Goal: Task Accomplishment & Management: Complete application form

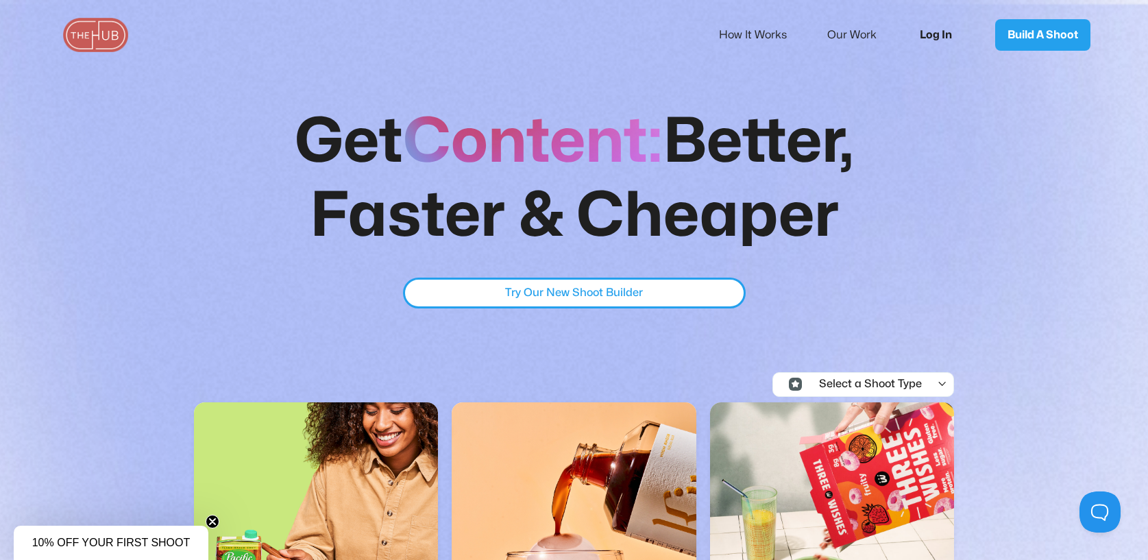
click at [937, 32] on link "Log In" at bounding box center [940, 34] width 69 height 45
click at [932, 36] on link "Log In" at bounding box center [940, 34] width 69 height 45
click at [774, 33] on link "How It Works" at bounding box center [762, 35] width 86 height 29
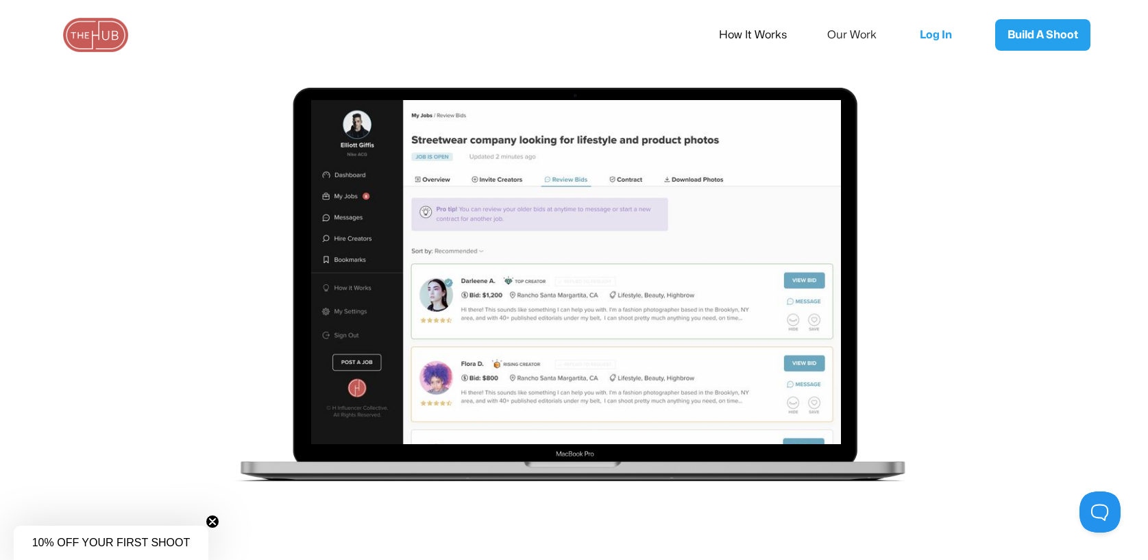
scroll to position [1892, 0]
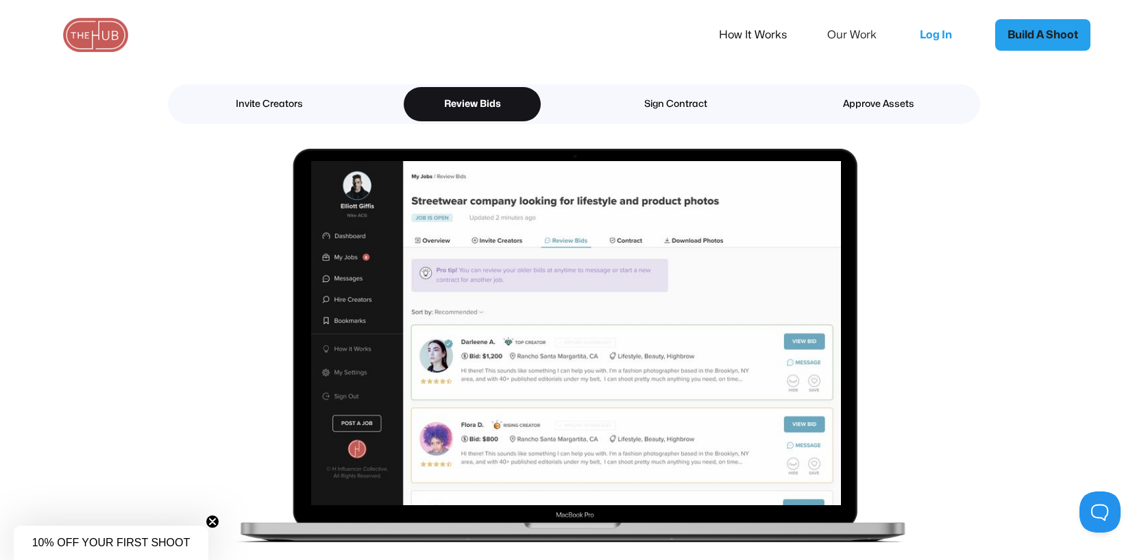
click at [1039, 46] on link "Build A Shoot" at bounding box center [1042, 35] width 95 height 32
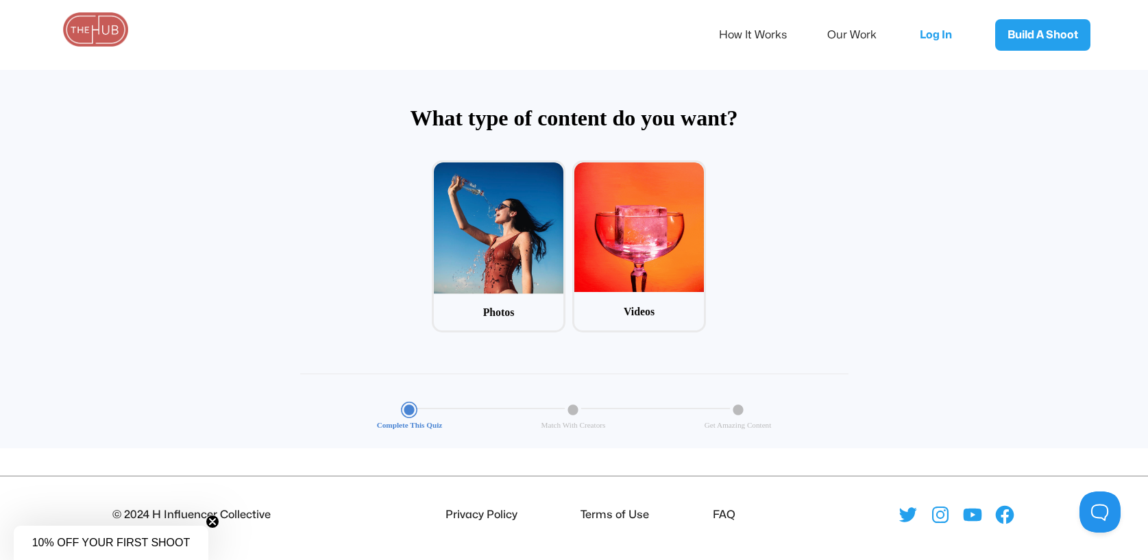
scroll to position [66, 0]
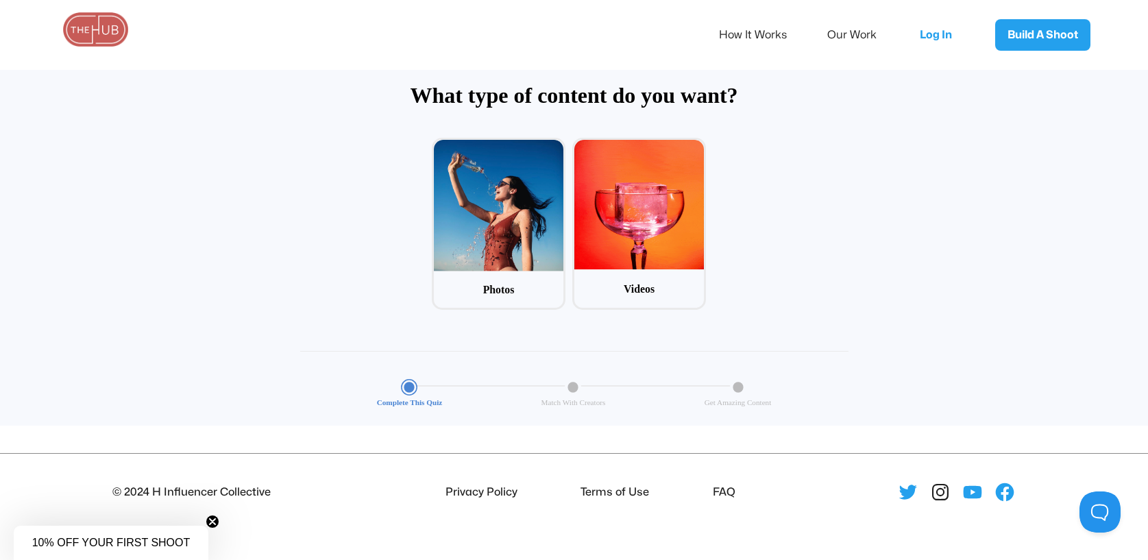
click at [939, 498] on icon at bounding box center [940, 492] width 22 height 22
click at [726, 486] on li "FAQ" at bounding box center [721, 492] width 28 height 18
click at [944, 493] on icon at bounding box center [940, 492] width 8 height 8
click at [720, 493] on li "FAQ" at bounding box center [721, 492] width 28 height 18
drag, startPoint x: 637, startPoint y: 471, endPoint x: 642, endPoint y: 503, distance: 31.9
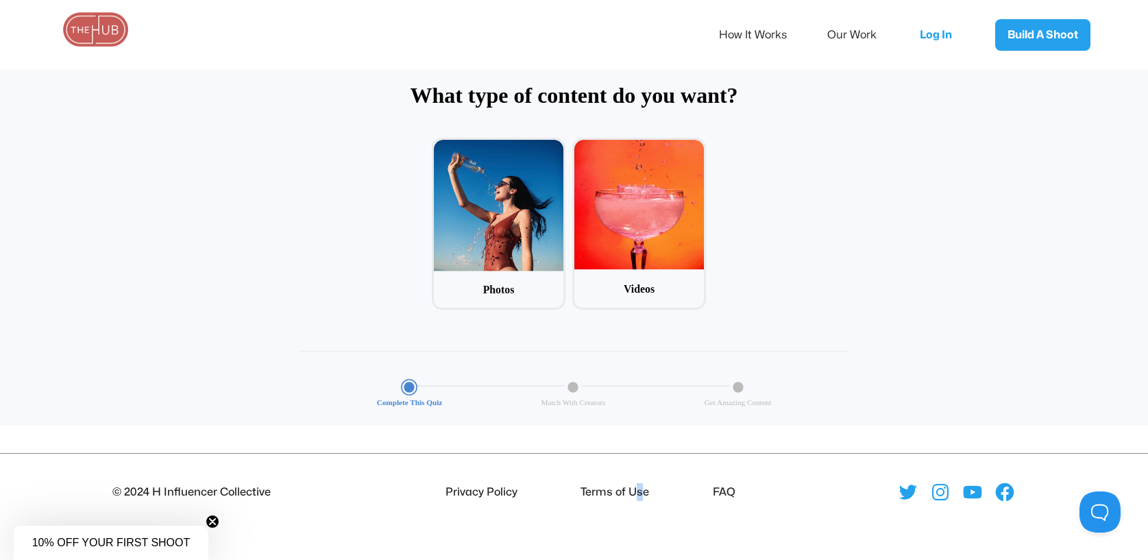
click at [642, 503] on footer "© 2024 H Influencer Collective Privacy Policy Terms of Use FAQ" at bounding box center [574, 485] width 1148 height 64
click at [592, 496] on li "Terms of Use" at bounding box center [612, 492] width 74 height 18
click at [586, 495] on li "Terms of Use" at bounding box center [612, 492] width 74 height 18
click at [480, 488] on li "Privacy Policy" at bounding box center [478, 492] width 77 height 18
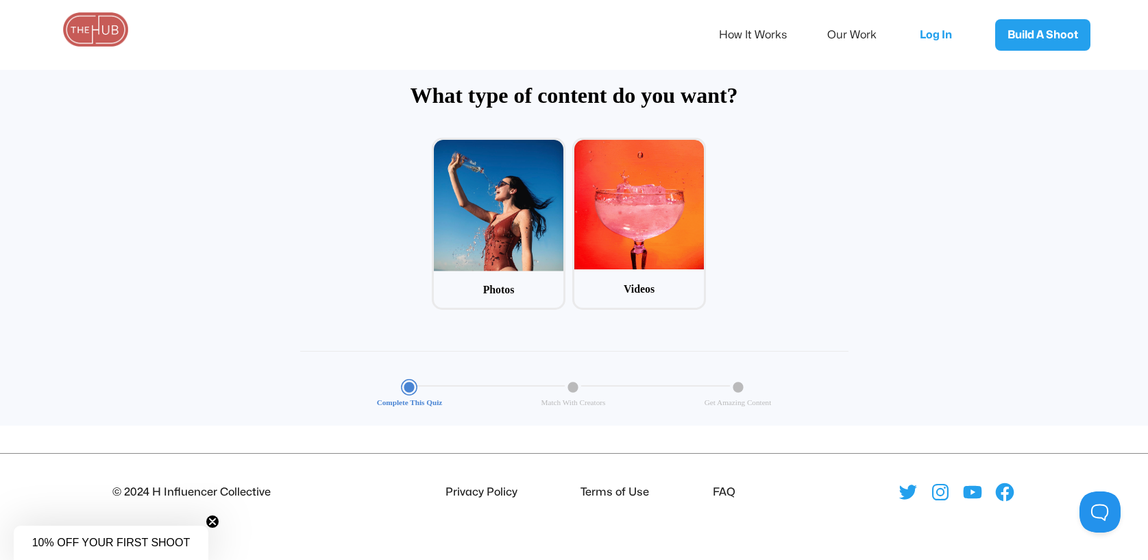
drag, startPoint x: 506, startPoint y: 473, endPoint x: 649, endPoint y: 460, distance: 144.5
click at [517, 472] on footer "© 2024 H Influencer Collective Privacy Policy Terms of Use FAQ" at bounding box center [574, 485] width 1148 height 64
click at [740, 467] on footer "© 2024 H Influencer Collective Privacy Policy Terms of Use FAQ" at bounding box center [574, 485] width 1148 height 64
click at [751, 490] on ul "Privacy Policy Terms of Use FAQ" at bounding box center [573, 492] width 369 height 18
click at [1093, 499] on button at bounding box center [1096, 508] width 41 height 41
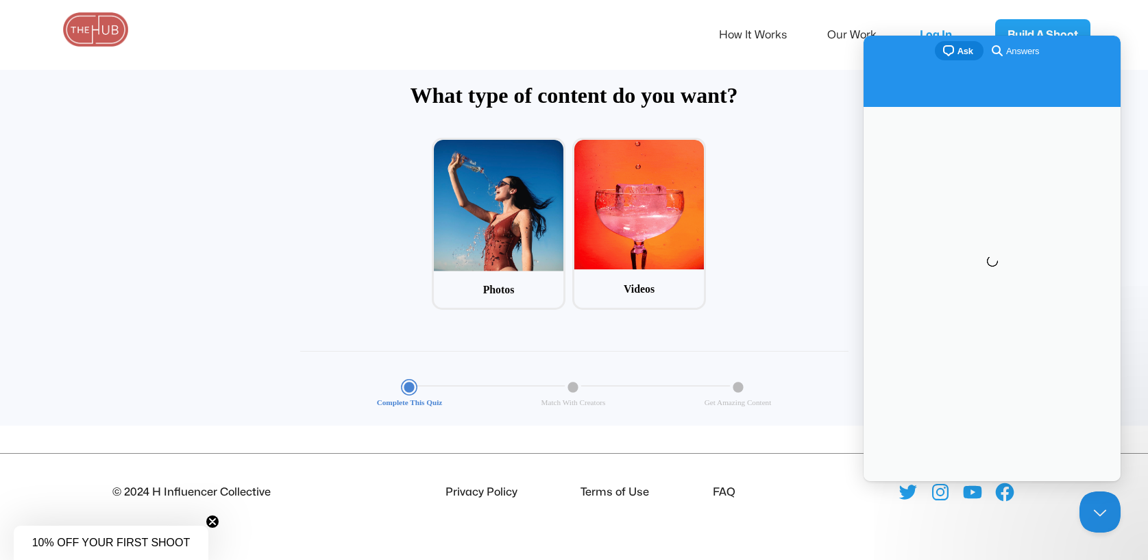
scroll to position [0, 0]
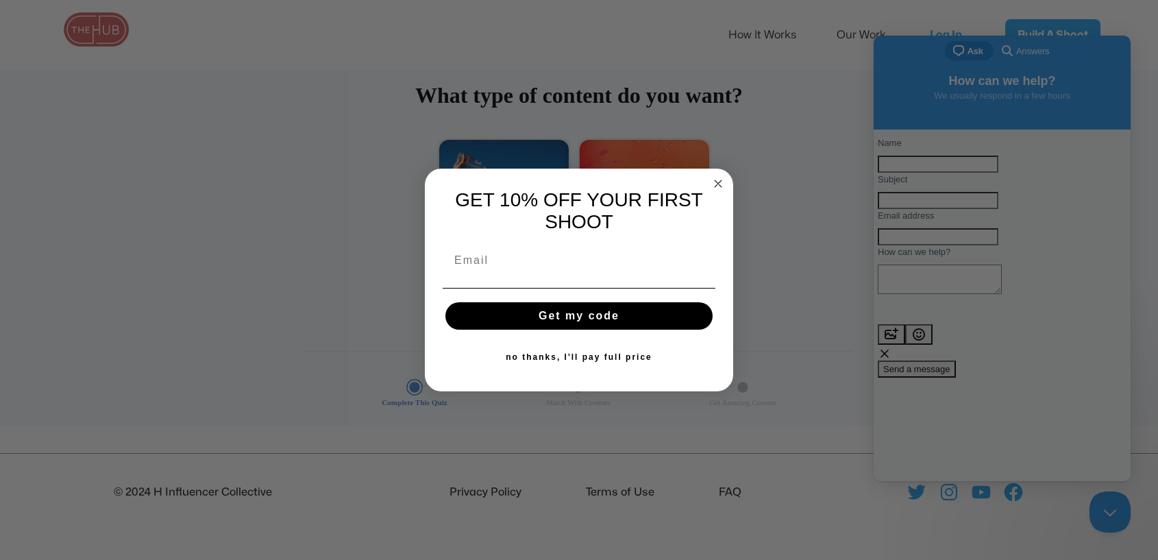
drag, startPoint x: 717, startPoint y: 197, endPoint x: 716, endPoint y: 204, distance: 7.6
click at [716, 204] on div "GET 10% OFF YOUR FIRST SHOOT" at bounding box center [578, 211] width 281 height 58
click at [715, 175] on icon "Close dialog" at bounding box center [718, 183] width 16 height 16
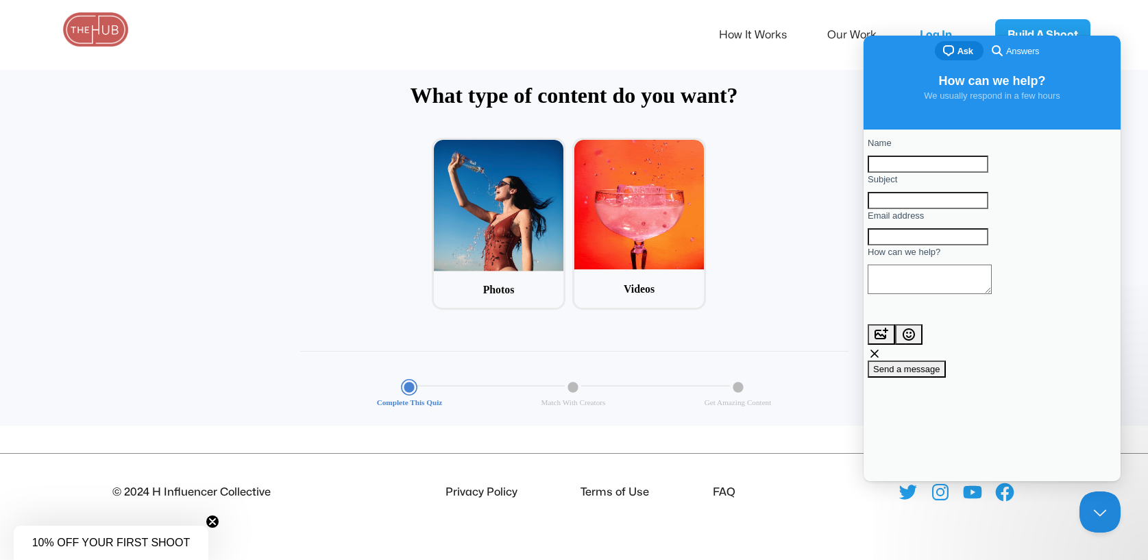
click at [736, 469] on footer "© 2024 H Influencer Collective Privacy Policy Terms of Use FAQ" at bounding box center [574, 485] width 1148 height 64
click at [736, 475] on footer "© 2024 H Influencer Collective Privacy Policy Terms of Use FAQ" at bounding box center [574, 485] width 1148 height 64
click at [1020, 45] on span "Answers" at bounding box center [1022, 52] width 33 height 14
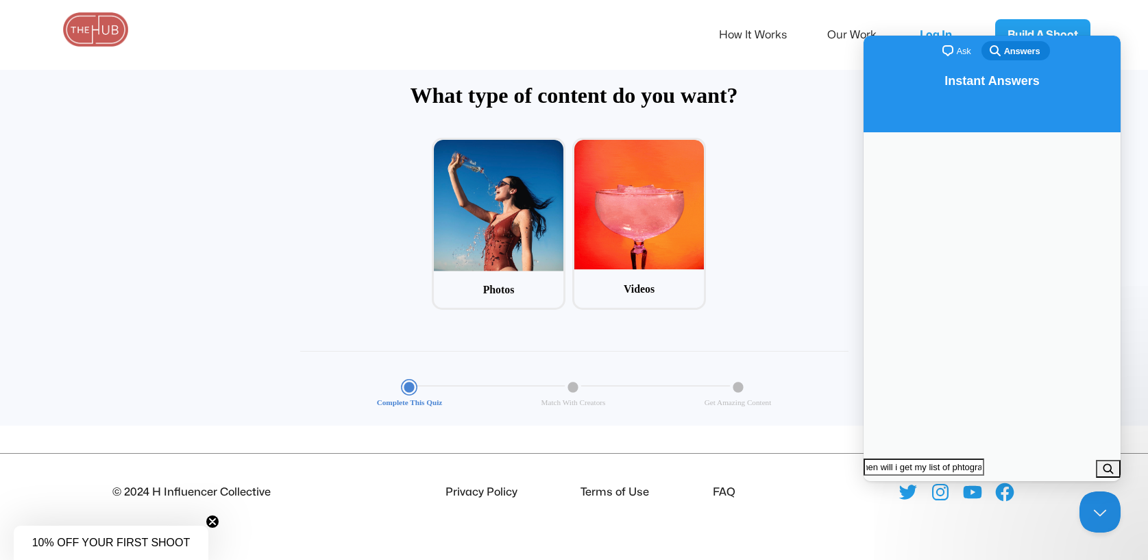
type input "when will i get my list of phtographer/videographer options"
click button "search" at bounding box center [1108, 469] width 25 height 18
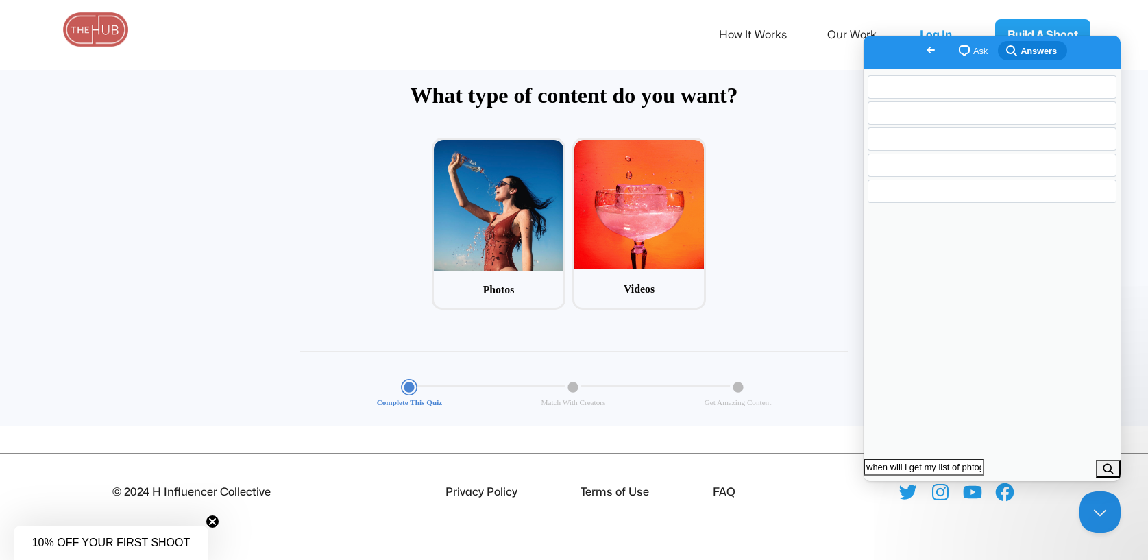
scroll to position [0, 24]
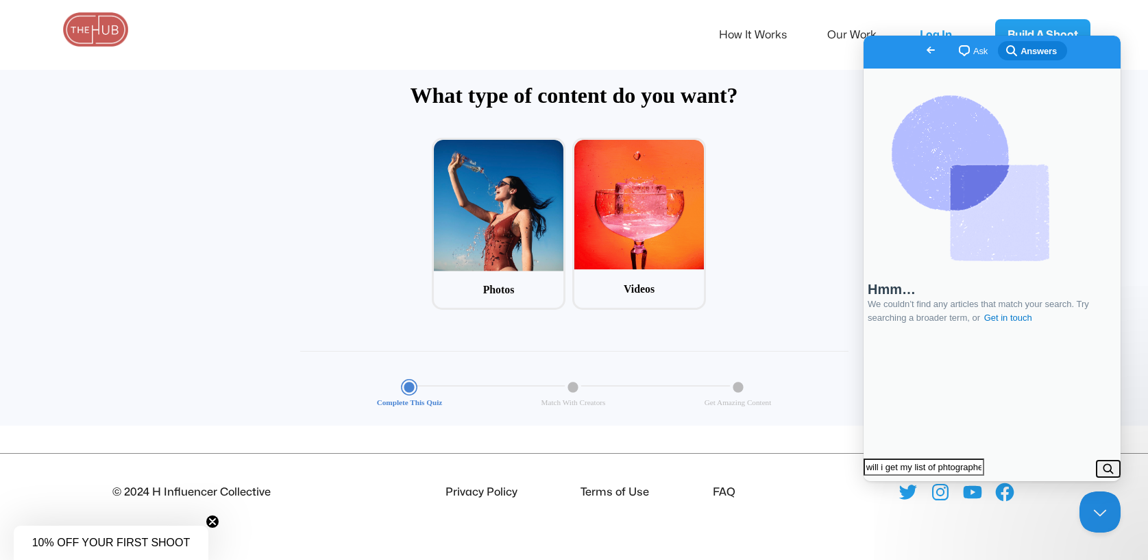
click at [1102, 463] on button "search" at bounding box center [1108, 469] width 25 height 18
click at [728, 488] on li "FAQ" at bounding box center [721, 492] width 28 height 18
click at [730, 491] on li "FAQ" at bounding box center [721, 492] width 28 height 18
click at [88, 22] on img at bounding box center [96, 29] width 69 height 34
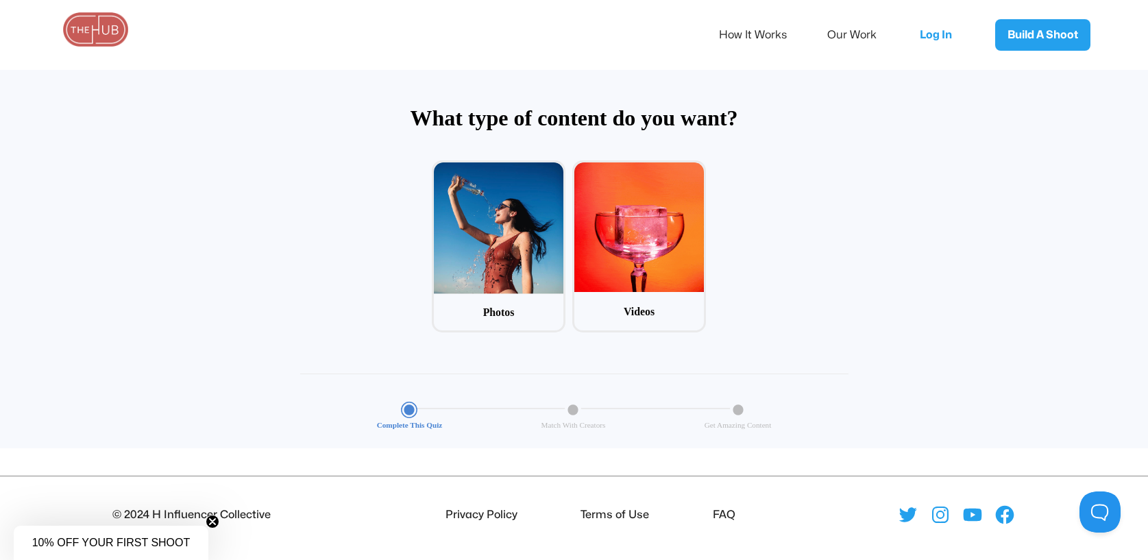
scroll to position [66, 0]
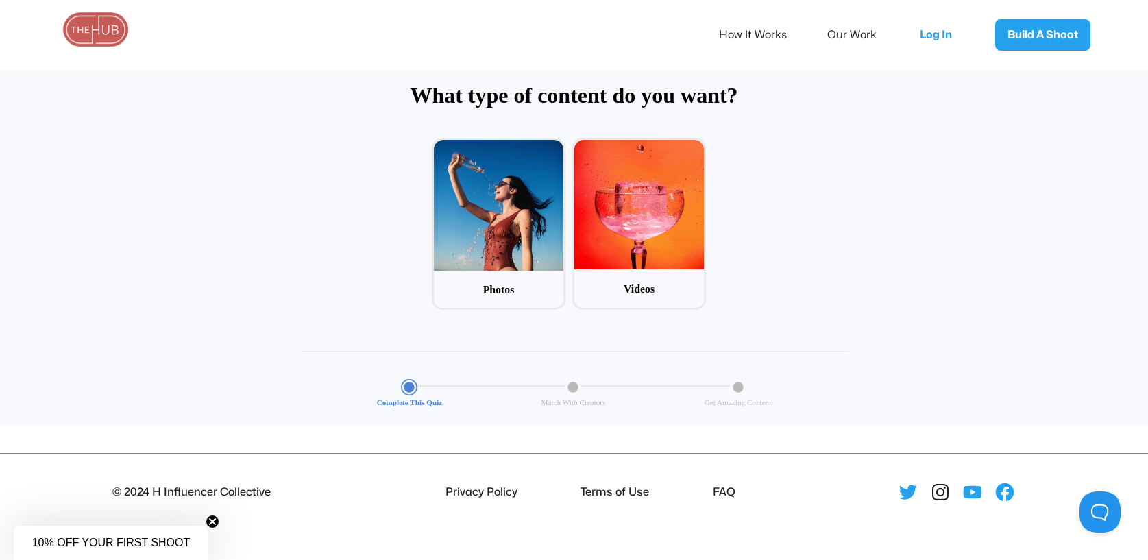
click at [933, 490] on icon at bounding box center [940, 492] width 16 height 16
click at [939, 490] on icon at bounding box center [940, 492] width 22 height 22
click at [956, 488] on div at bounding box center [956, 492] width 382 height 22
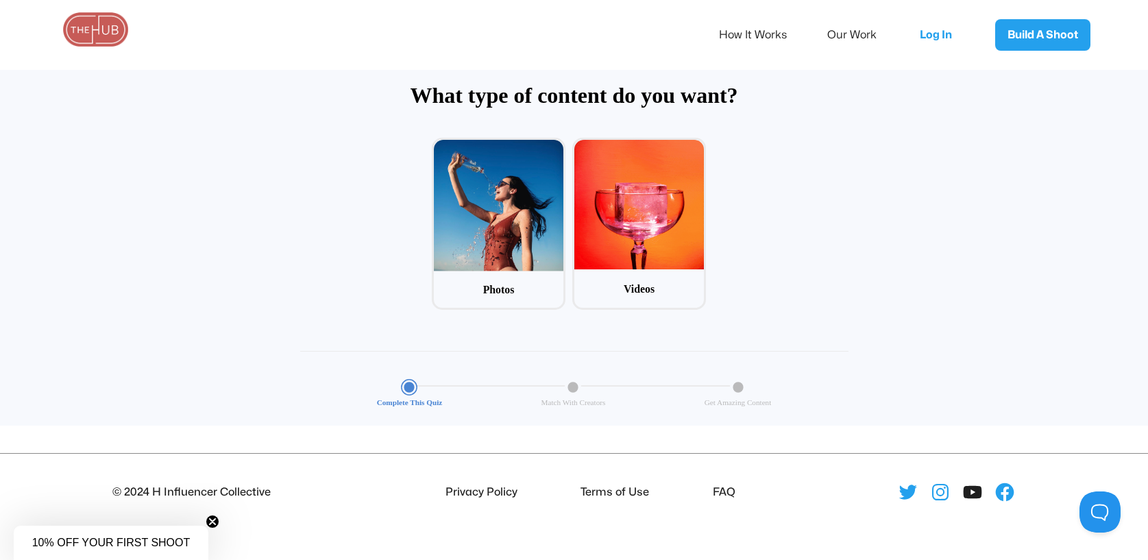
click at [972, 490] on icon at bounding box center [972, 492] width 22 height 22
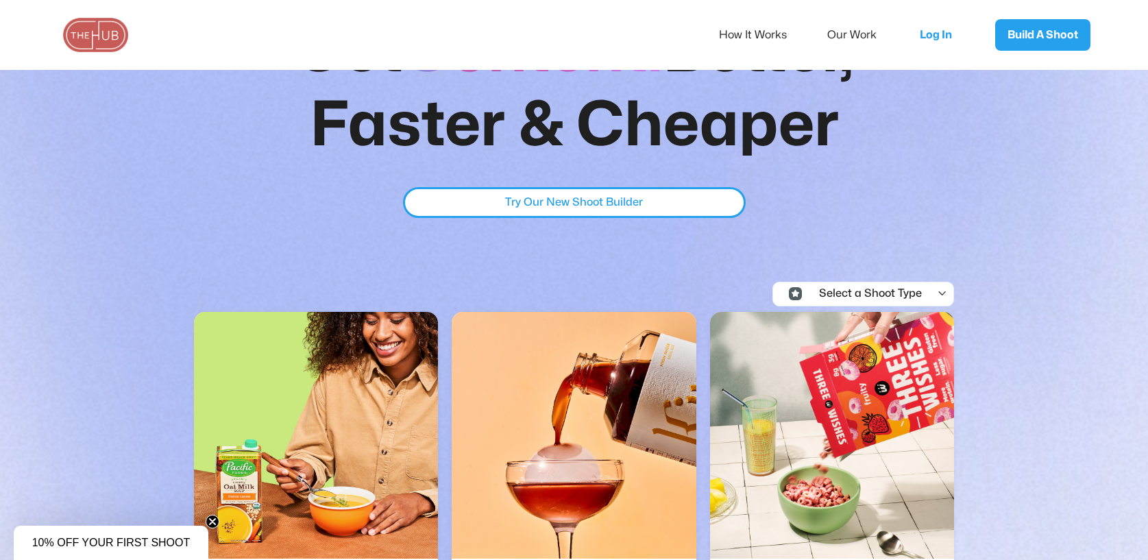
scroll to position [206, 0]
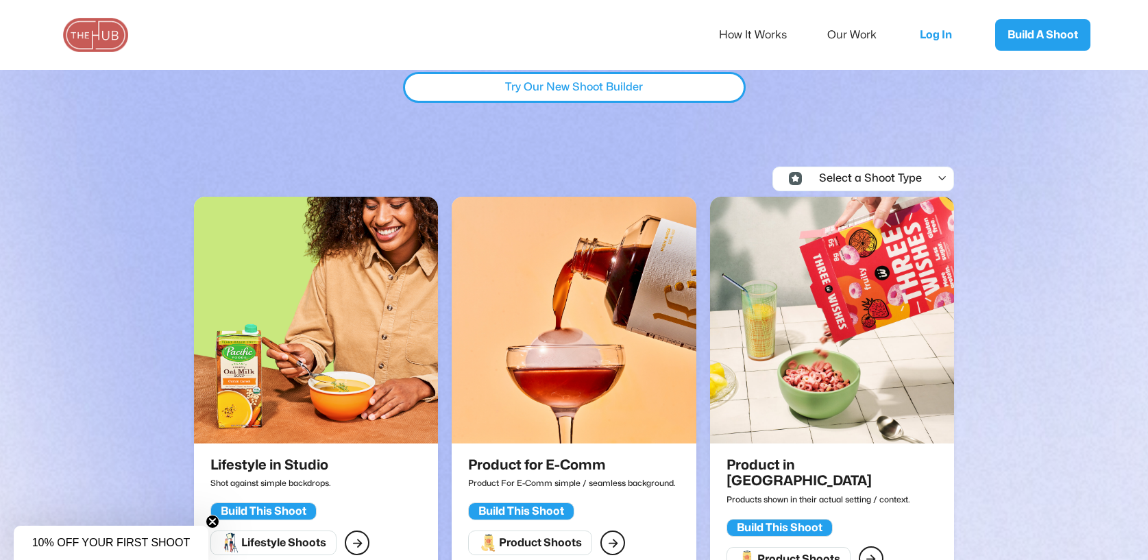
click at [869, 174] on div "Select a Shoot Type" at bounding box center [864, 179] width 114 height 12
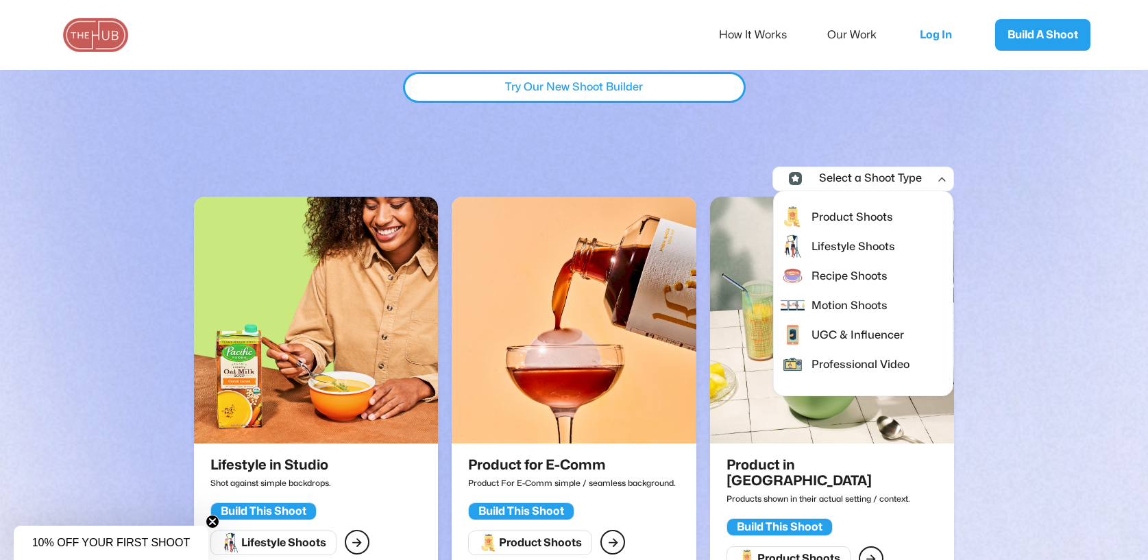
click at [835, 277] on div "Recipe Shoots" at bounding box center [847, 276] width 79 height 18
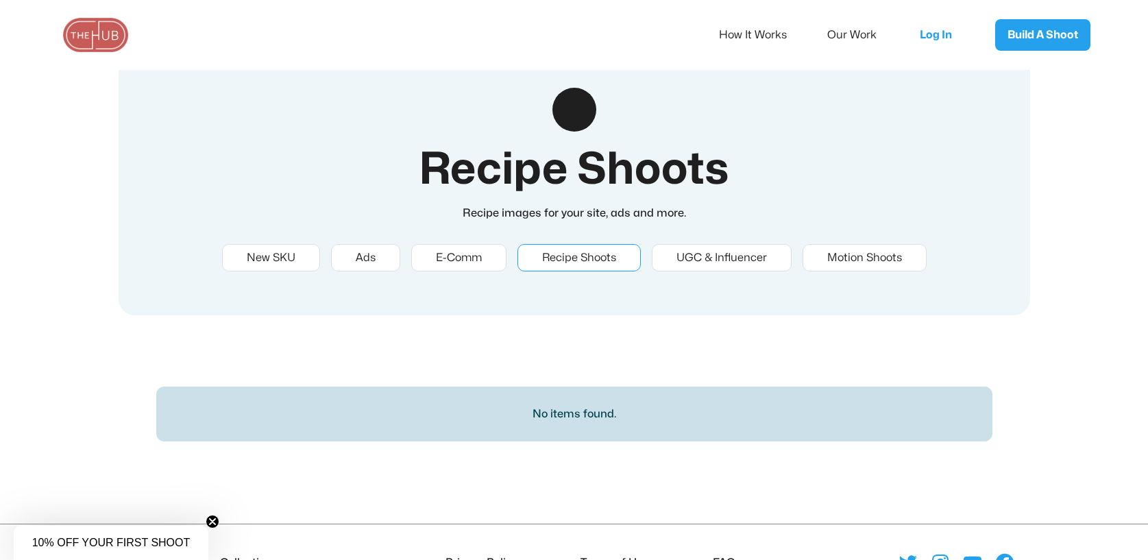
click at [583, 255] on div "Recipe Shoots" at bounding box center [579, 257] width 74 height 12
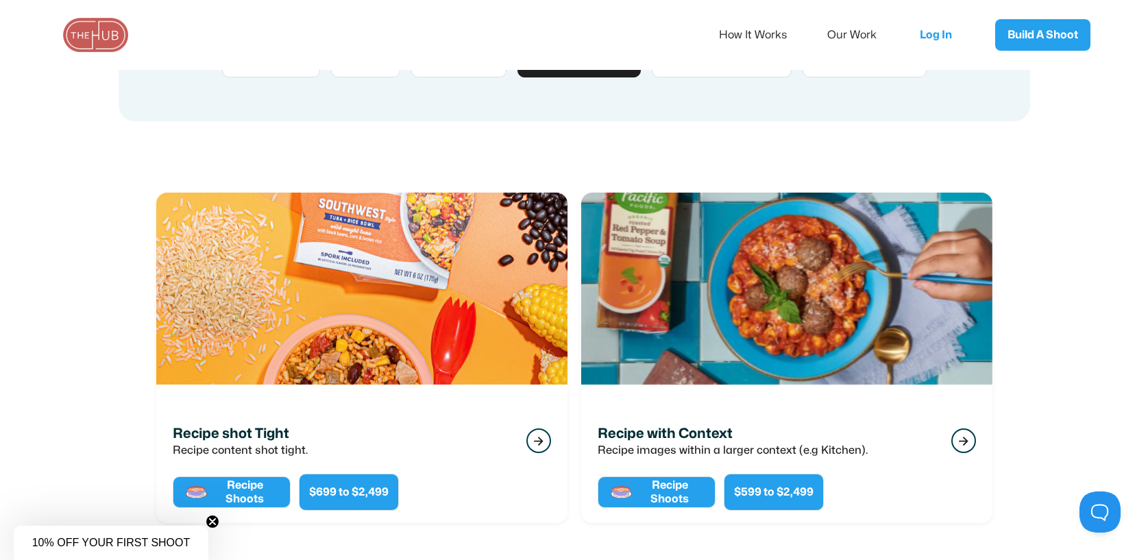
scroll to position [206, 0]
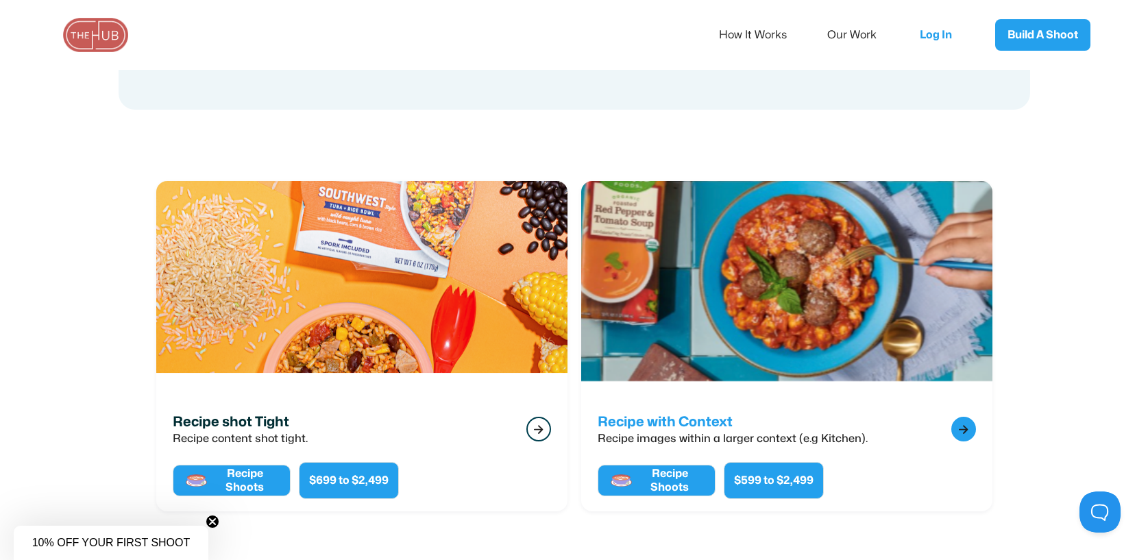
click at [646, 369] on img at bounding box center [786, 290] width 452 height 241
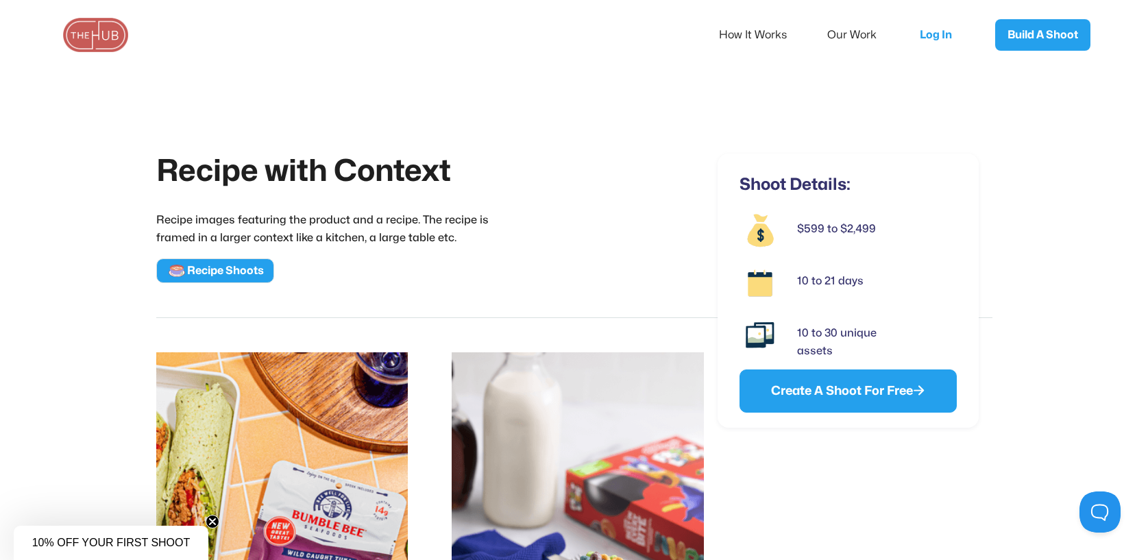
click at [96, 41] on img at bounding box center [96, 35] width 69 height 34
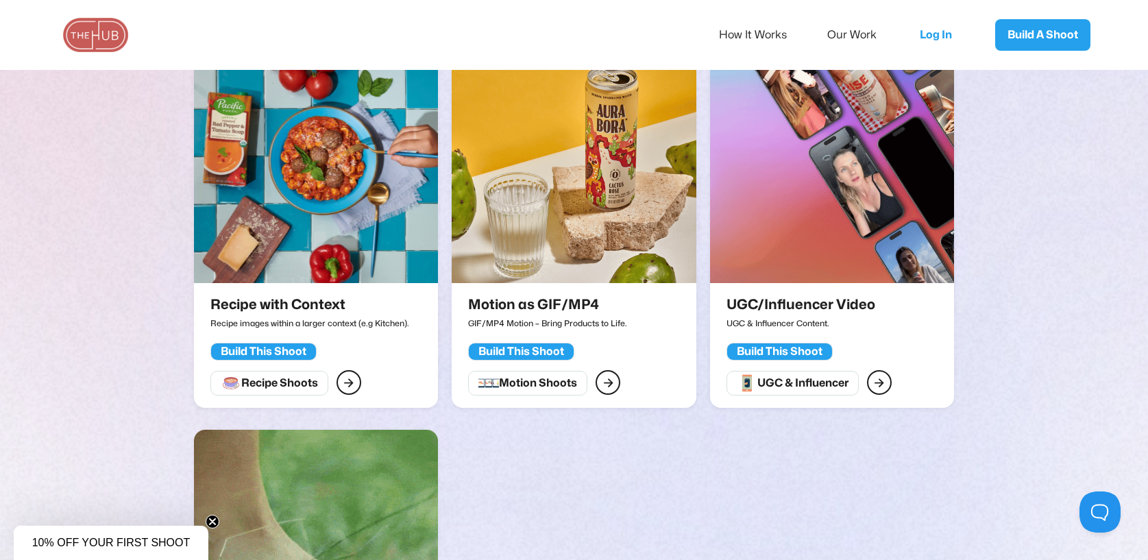
scroll to position [1987, 0]
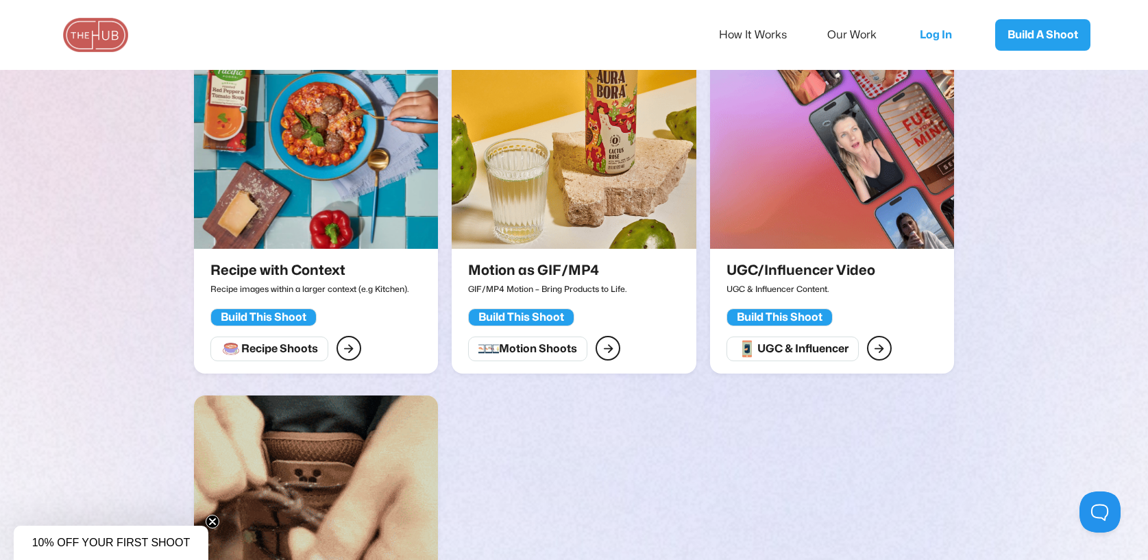
click at [360, 339] on div "Recipe Shoots " at bounding box center [315, 347] width 211 height 28
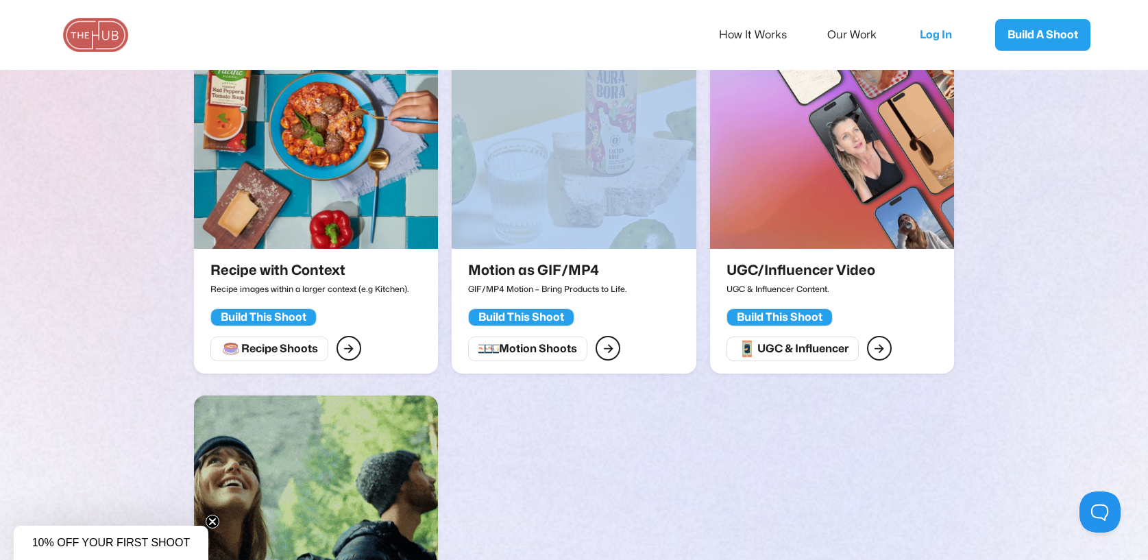
click at [360, 339] on div "Recipe Shoots " at bounding box center [315, 347] width 211 height 28
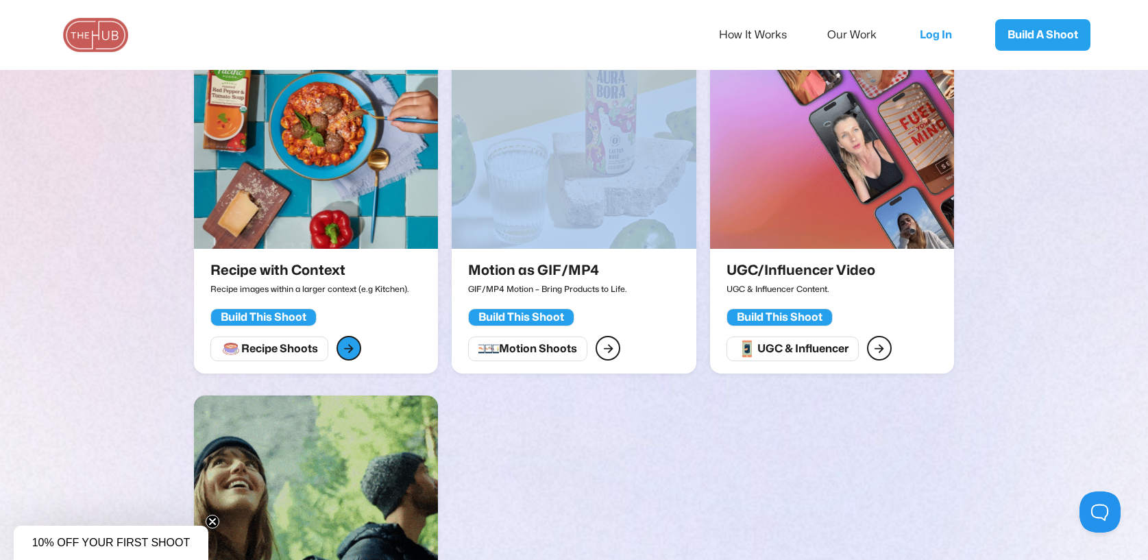
click at [356, 336] on link "" at bounding box center [348, 348] width 25 height 25
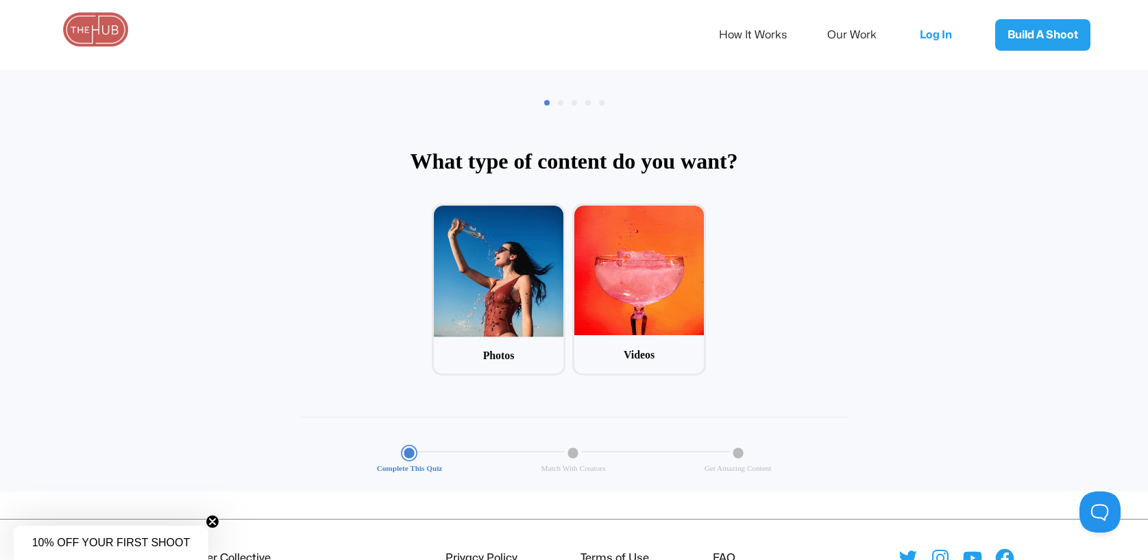
click at [650, 266] on div at bounding box center [638, 270] width 129 height 129
click at [581, 212] on input "2 Videos" at bounding box center [576, 207] width 9 height 9
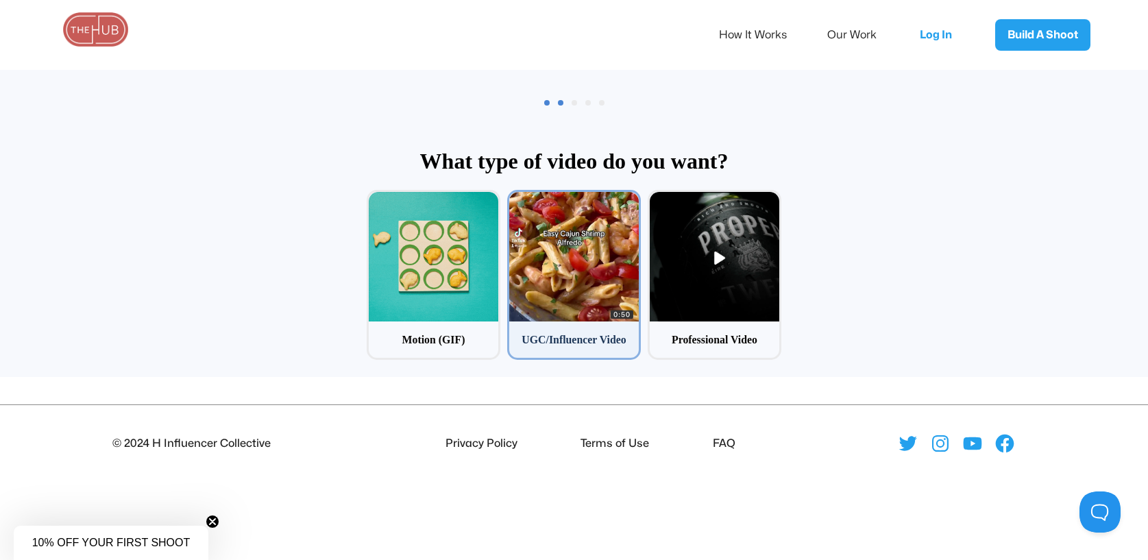
scroll to position [66, 0]
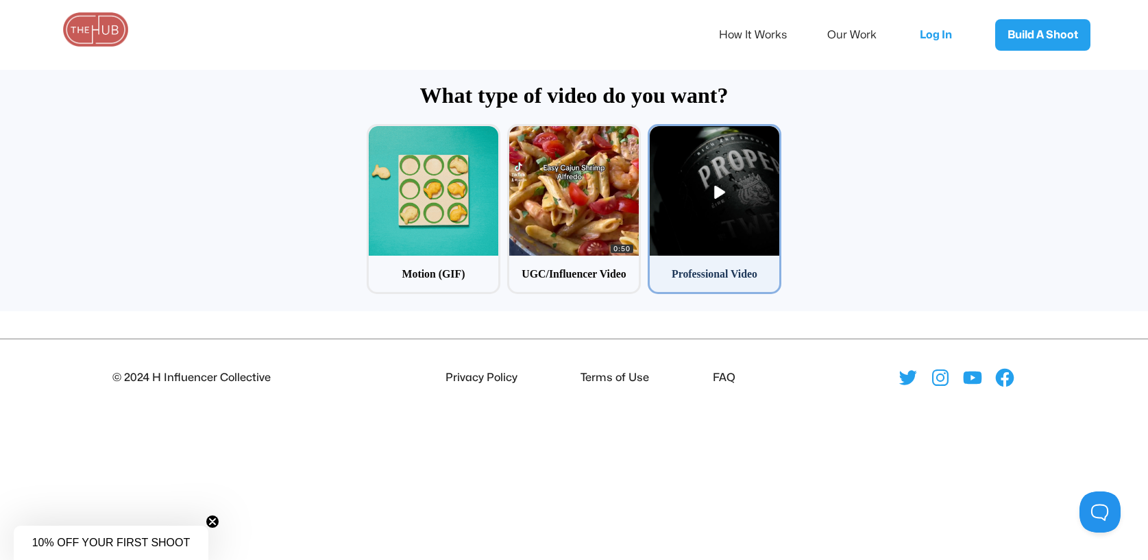
click at [726, 236] on div at bounding box center [713, 190] width 129 height 129
click at [656, 133] on input "3 Professional Video" at bounding box center [651, 128] width 9 height 9
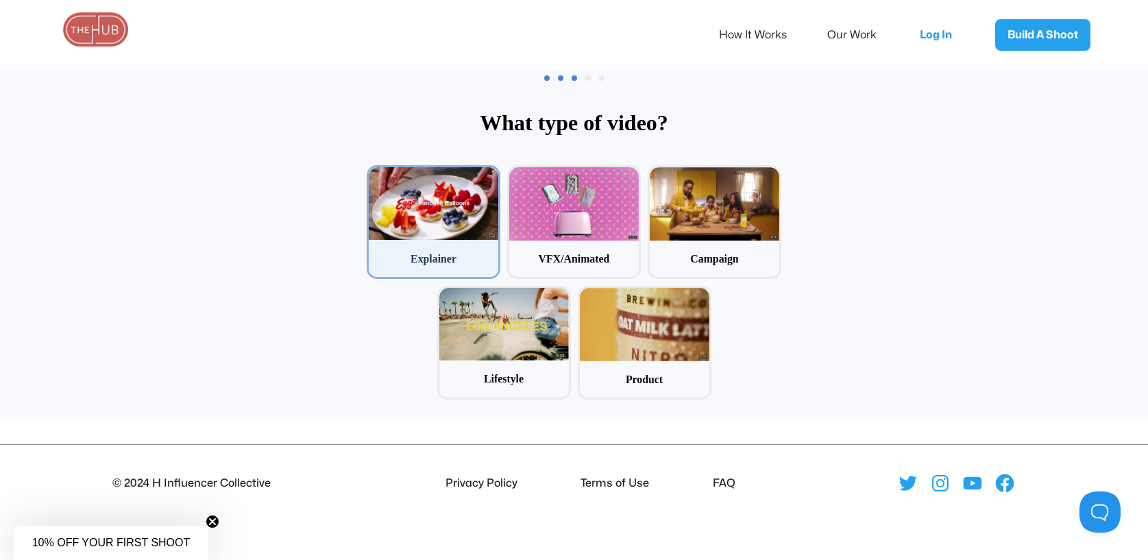
click at [459, 194] on div at bounding box center [433, 203] width 129 height 73
click at [375, 174] on input "1 Explainer" at bounding box center [371, 169] width 9 height 9
radio input "false"
radio input "true"
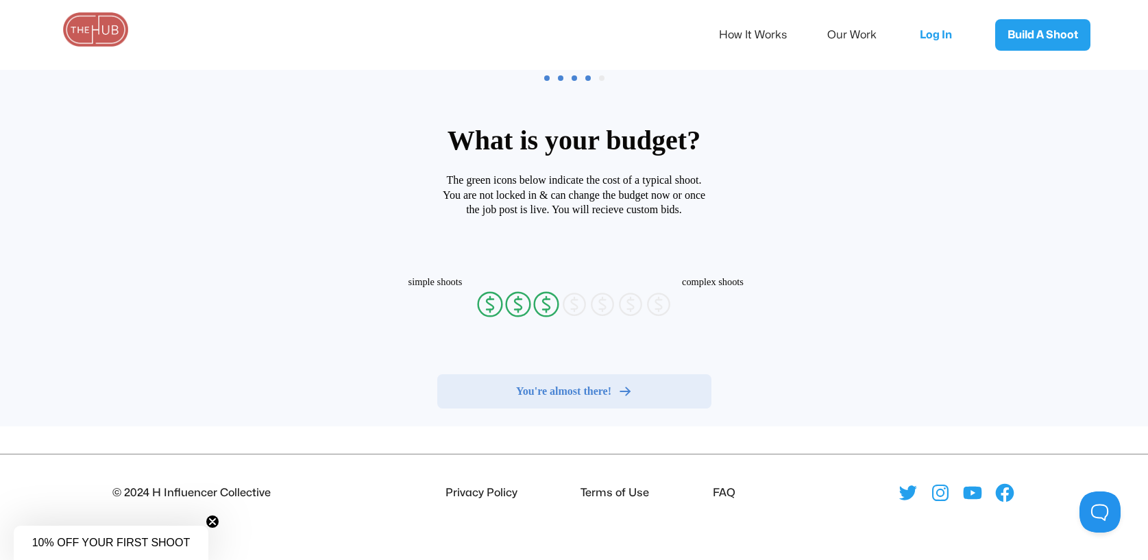
click at [60, 30] on link at bounding box center [94, 34] width 73 height 23
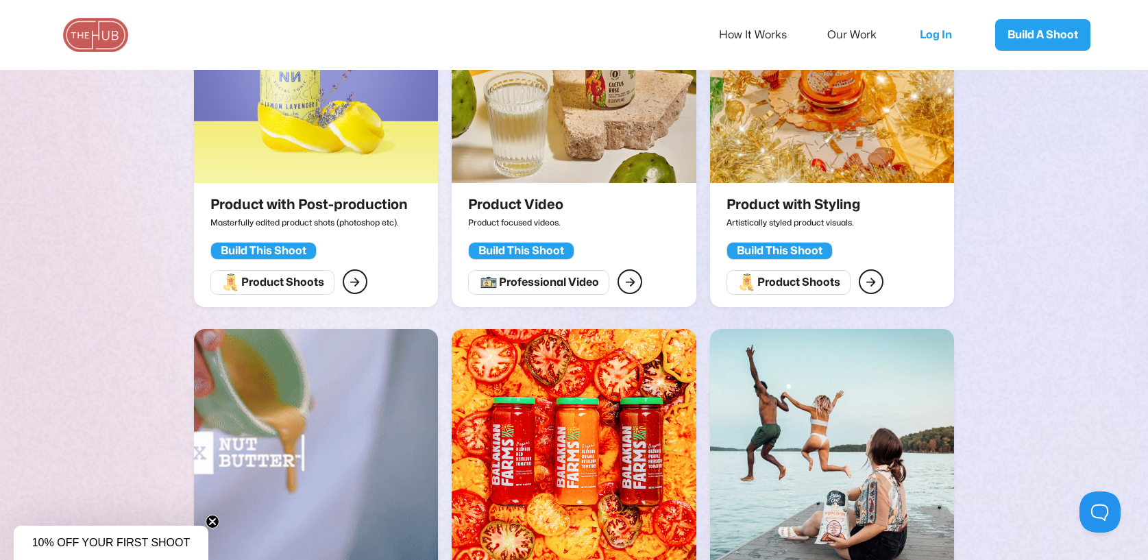
scroll to position [1507, 0]
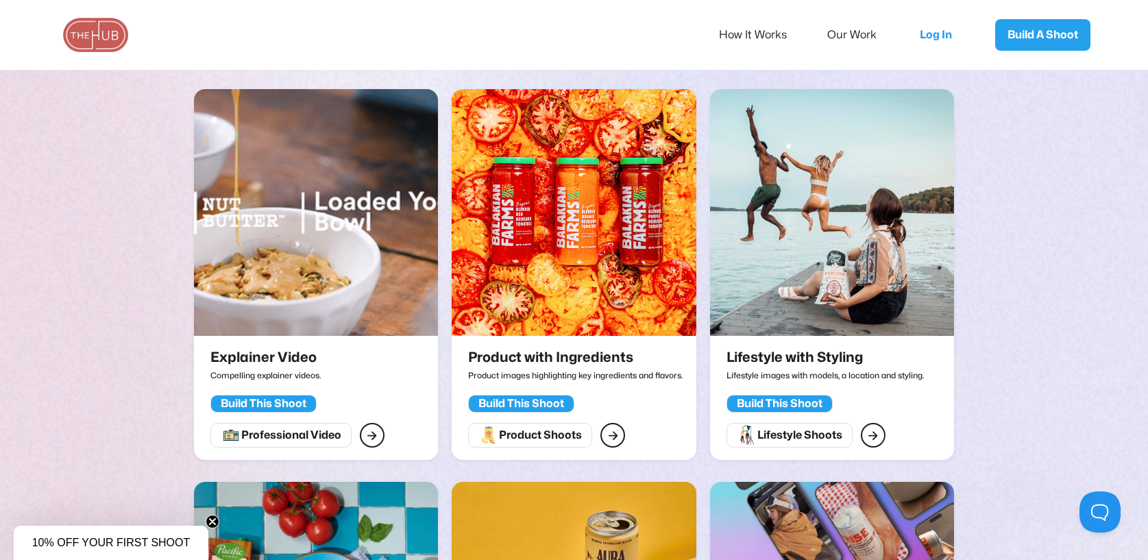
click at [340, 349] on div "Explainer Video Compelling explainer videos." at bounding box center [315, 370] width 211 height 42
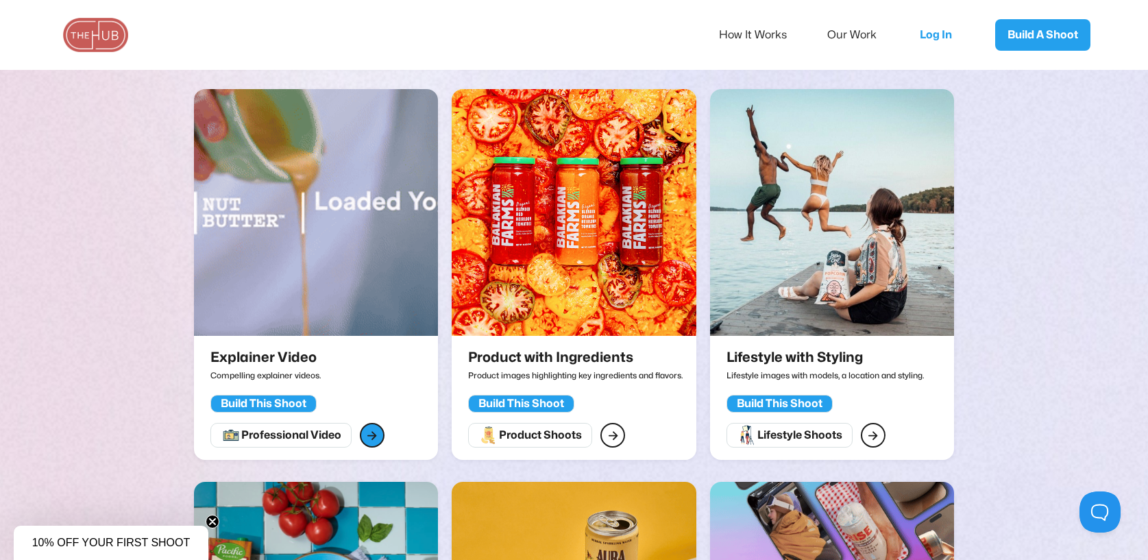
click at [365, 423] on link "" at bounding box center [372, 435] width 25 height 25
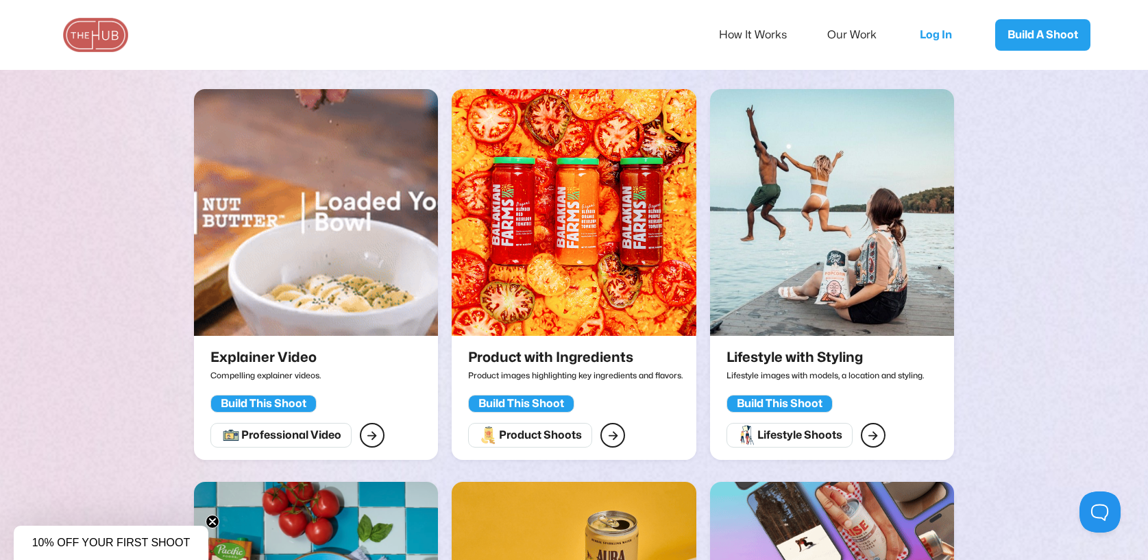
click at [267, 349] on h2 "Explainer Video" at bounding box center [263, 357] width 106 height 16
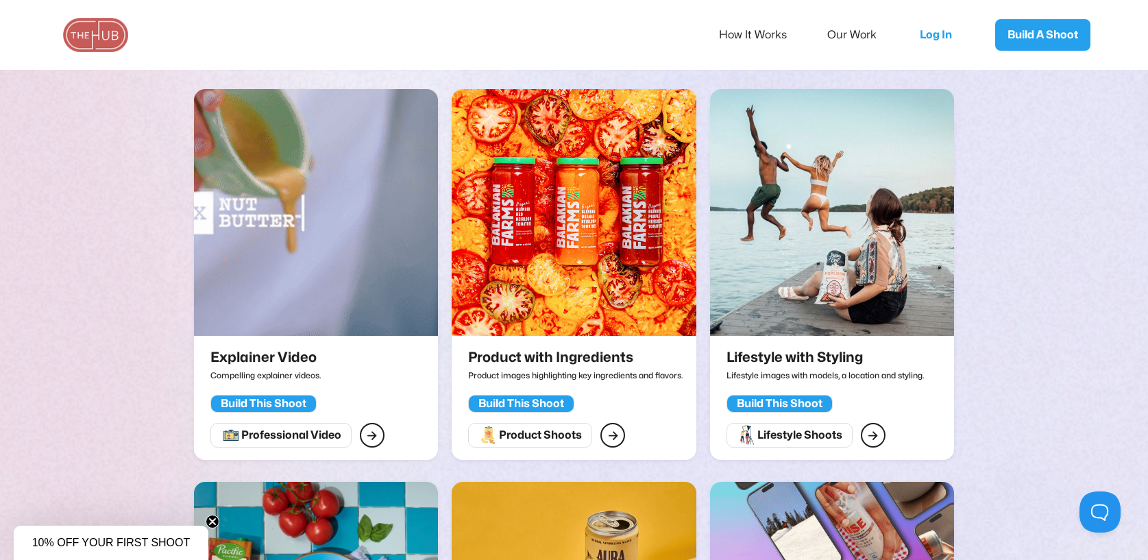
click at [256, 397] on div "Build This Shoot" at bounding box center [264, 404] width 86 height 14
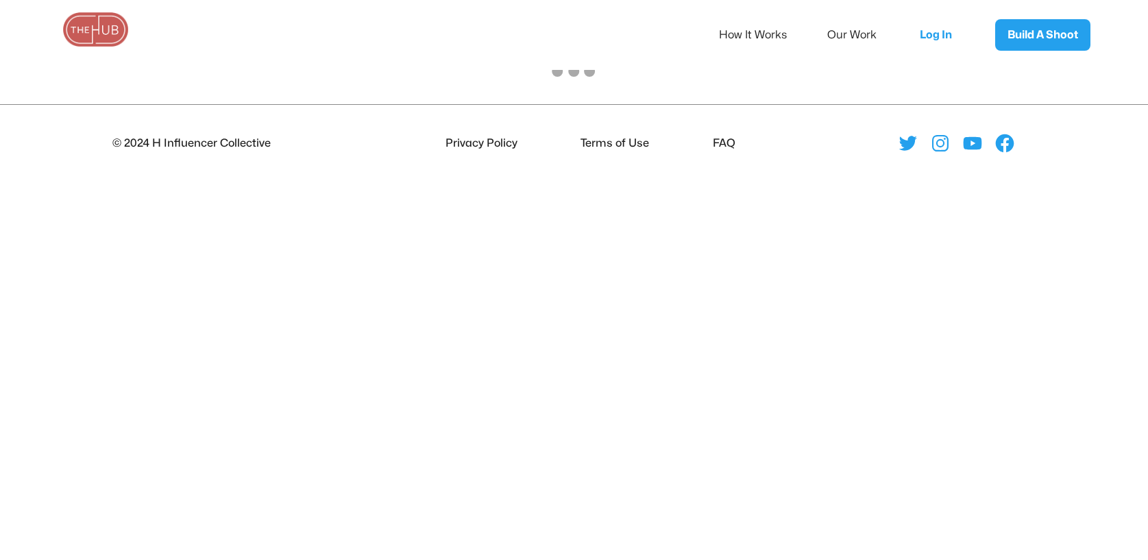
click at [258, 416] on body "How It Works Our Work Log In Build A Shoot © 2024 H Influencer Collective Priva…" at bounding box center [574, 346] width 1148 height 560
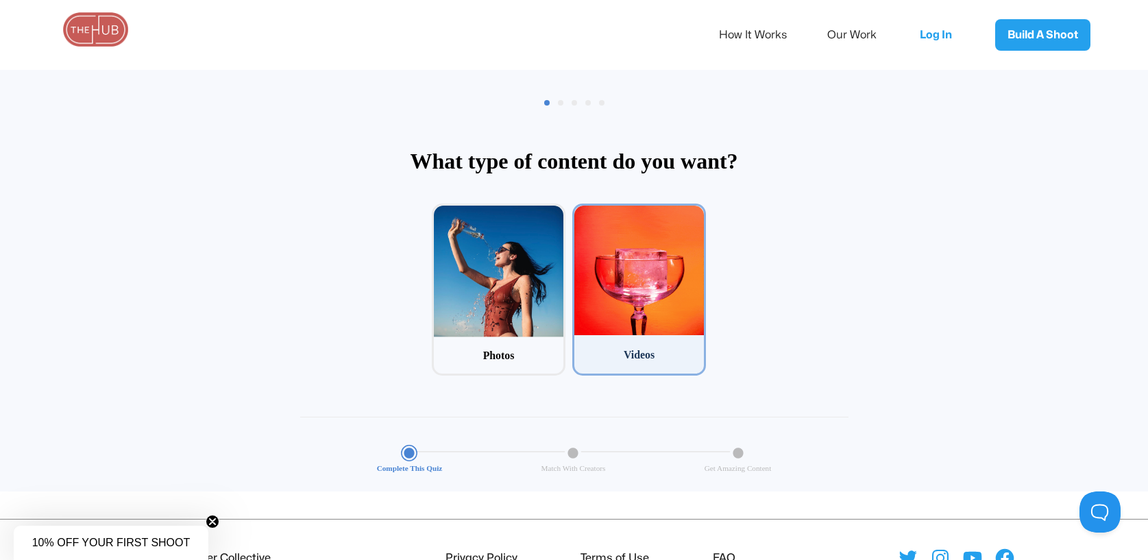
click at [609, 241] on div at bounding box center [638, 270] width 129 height 129
click at [581, 212] on input "2 Videos" at bounding box center [576, 207] width 9 height 9
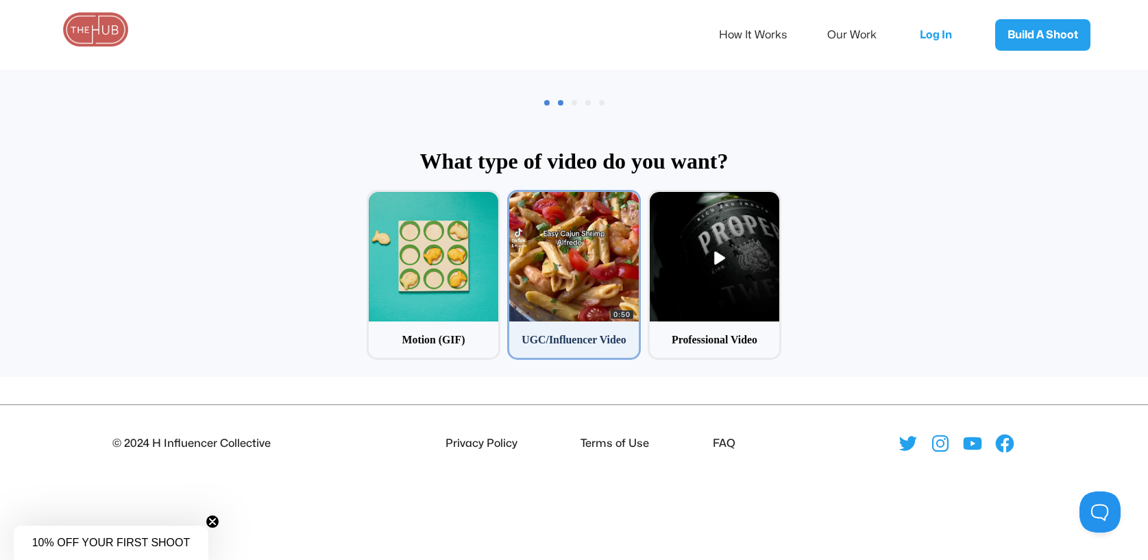
scroll to position [66, 0]
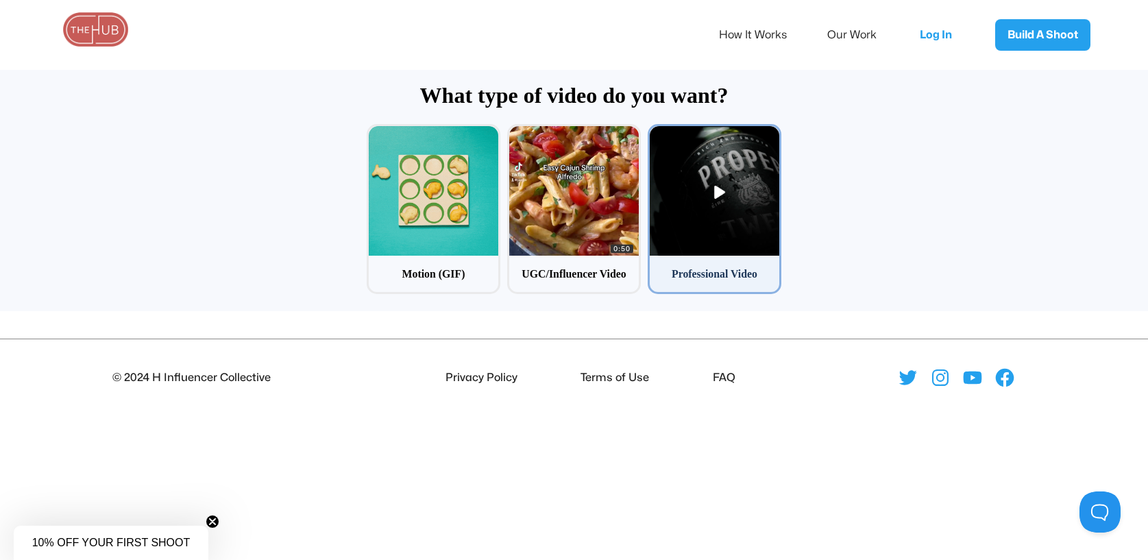
click at [761, 236] on div at bounding box center [713, 190] width 129 height 129
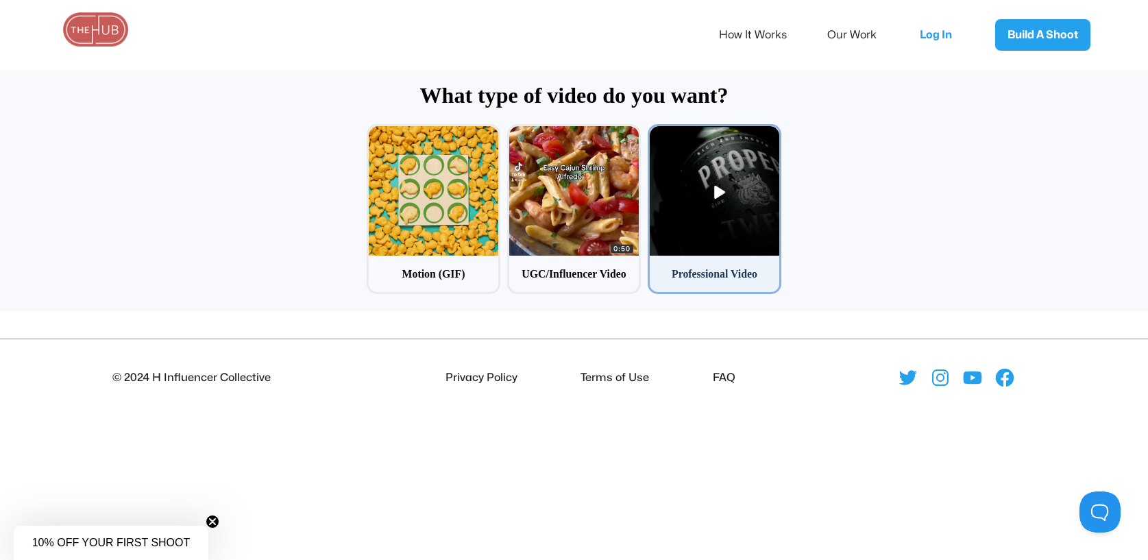
click at [656, 133] on input "3 Professional Video" at bounding box center [651, 128] width 9 height 9
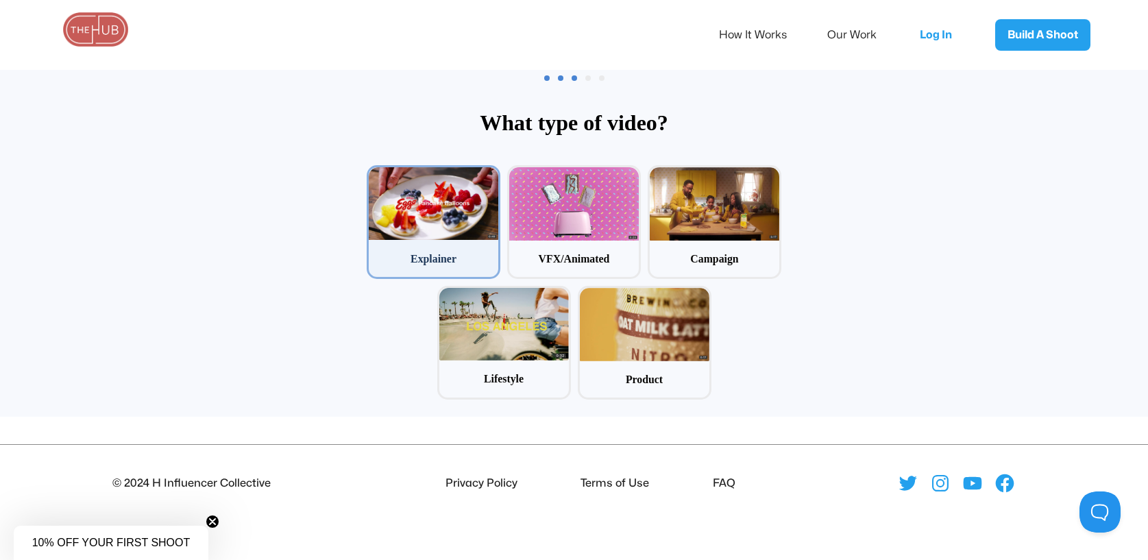
click at [411, 244] on div "Explainer" at bounding box center [433, 258] width 129 height 37
click at [375, 174] on input "1 Explainer" at bounding box center [371, 169] width 9 height 9
radio input "false"
radio input "true"
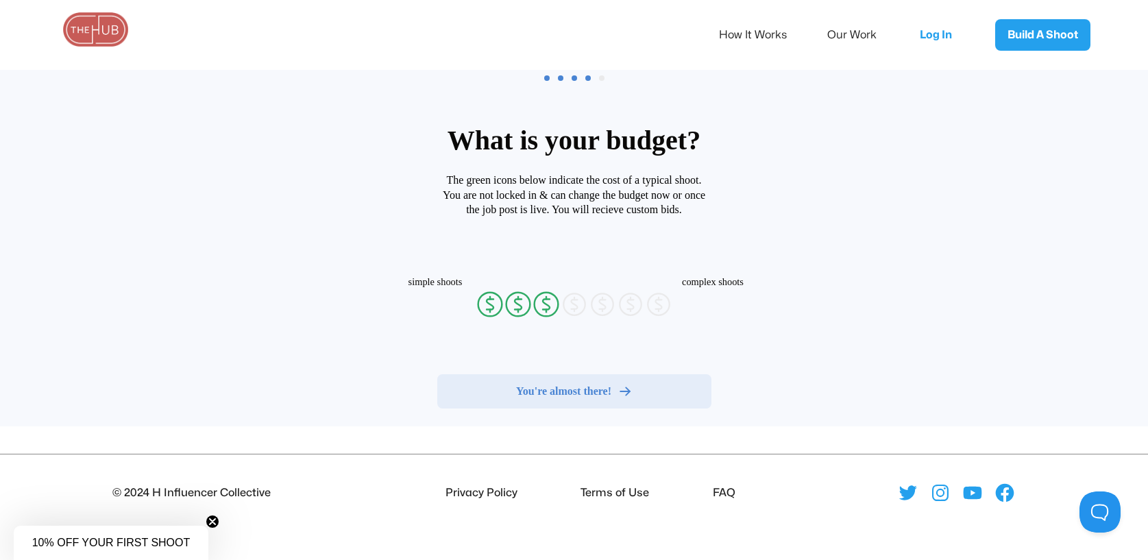
radio input "false"
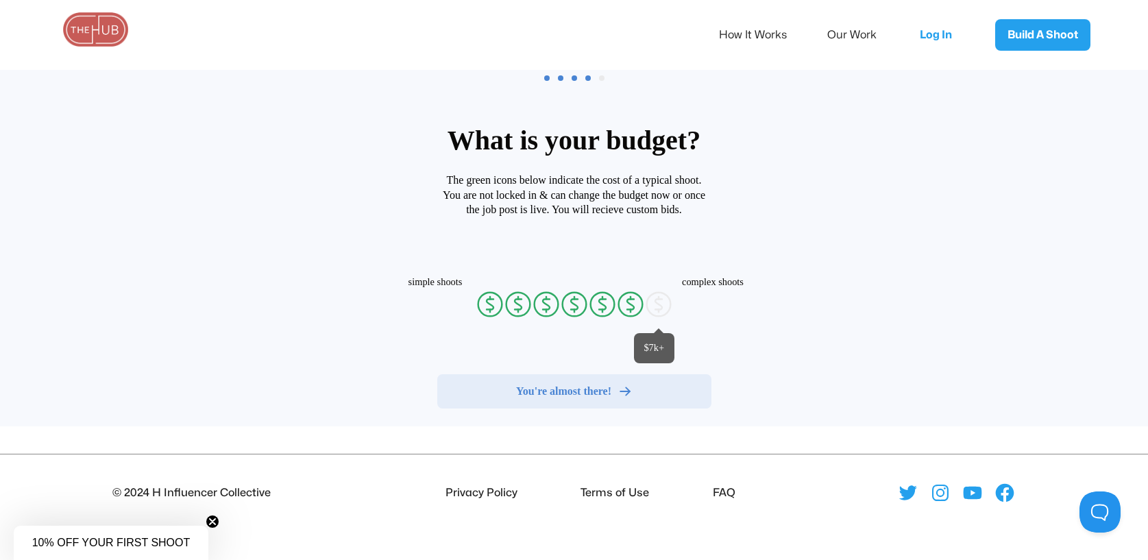
radio input "false"
click at [655, 309] on icon at bounding box center [658, 304] width 7 height 10
radio input "true"
radio input "false"
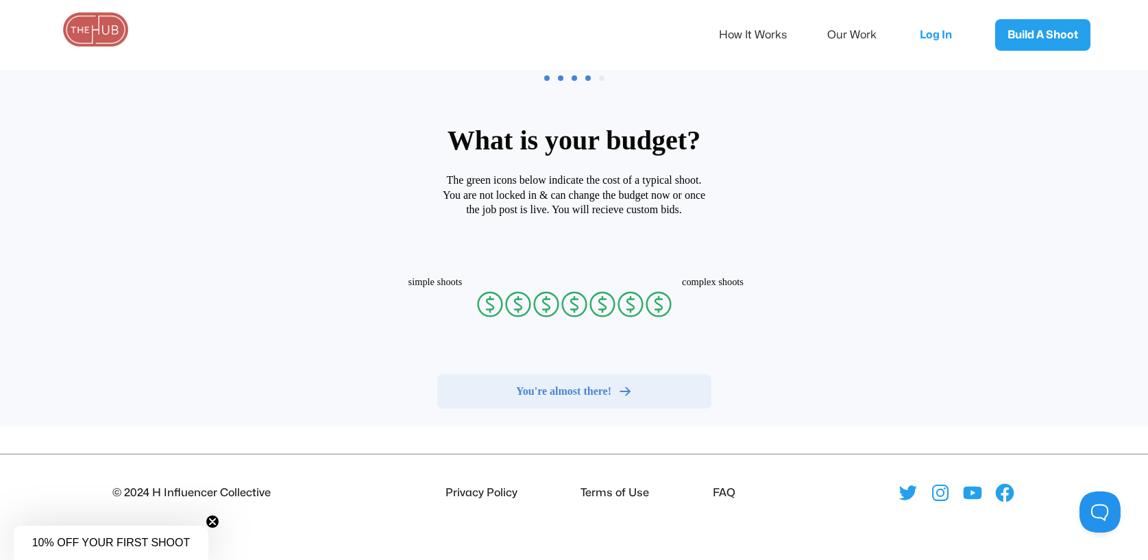
radio input "false"
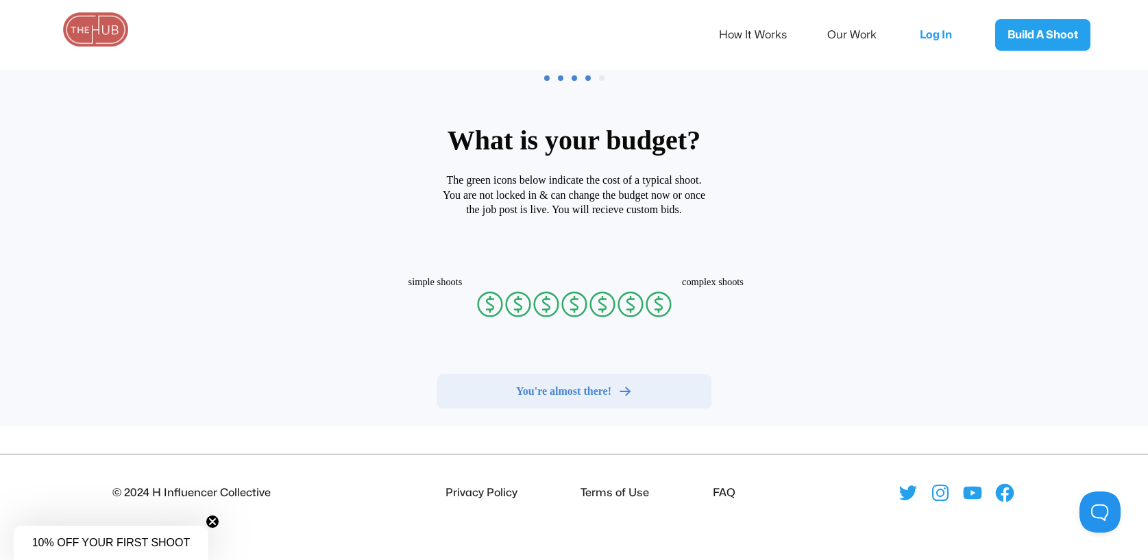
radio input "false"
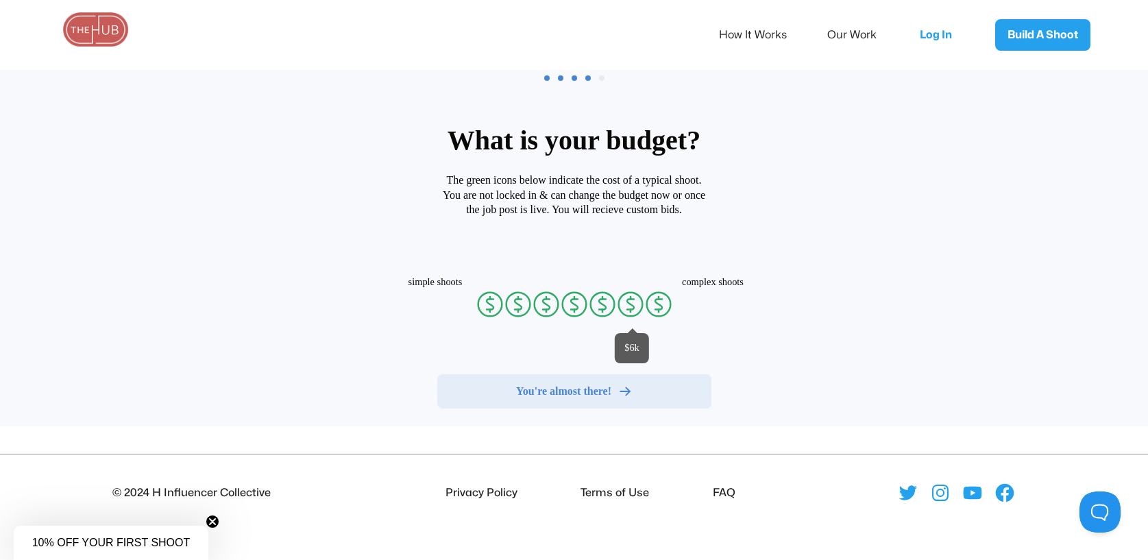
radio input "false"
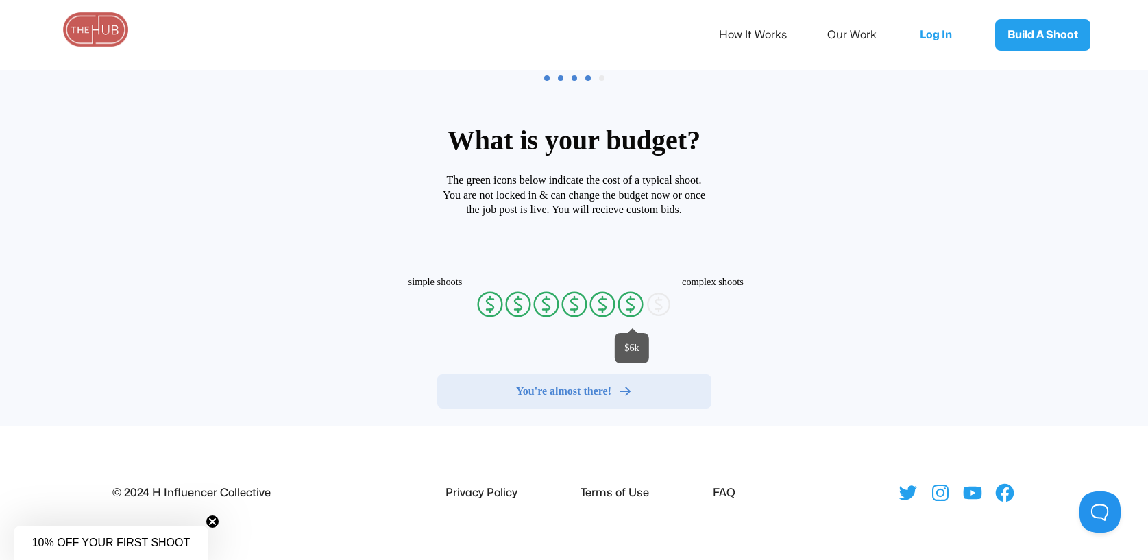
click at [621, 309] on icon "currency-dollar-circle" at bounding box center [630, 303] width 27 height 27
radio input "true"
radio input "false"
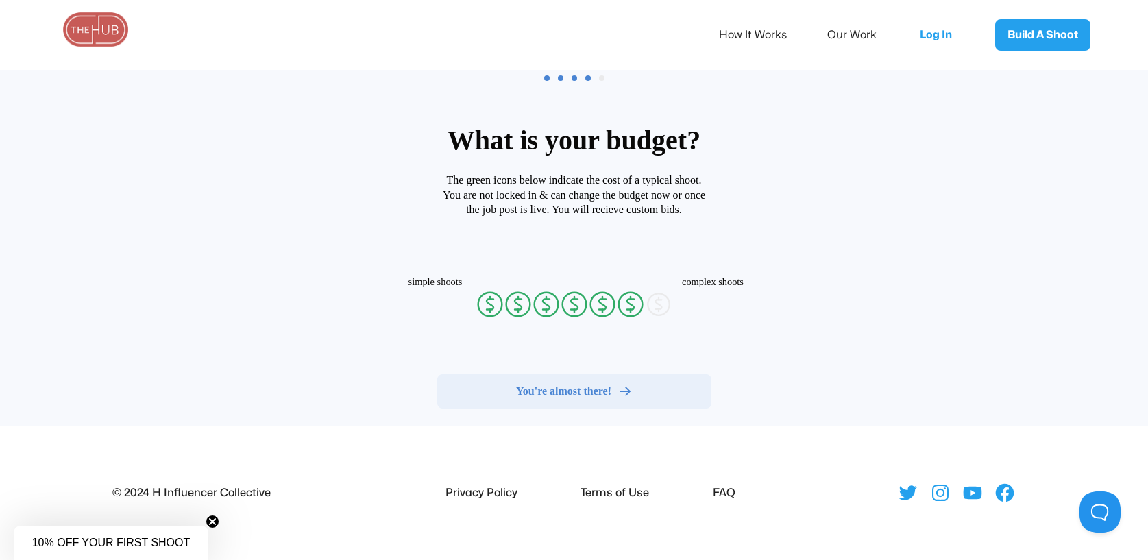
radio input "false"
click at [578, 406] on button "You're almost there!" at bounding box center [574, 391] width 274 height 34
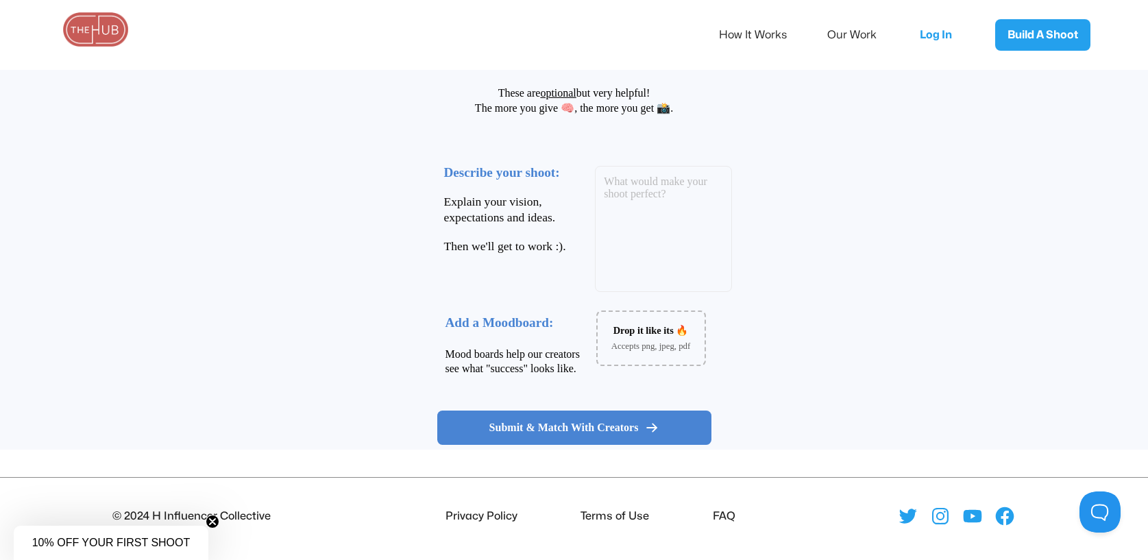
scroll to position [158, 0]
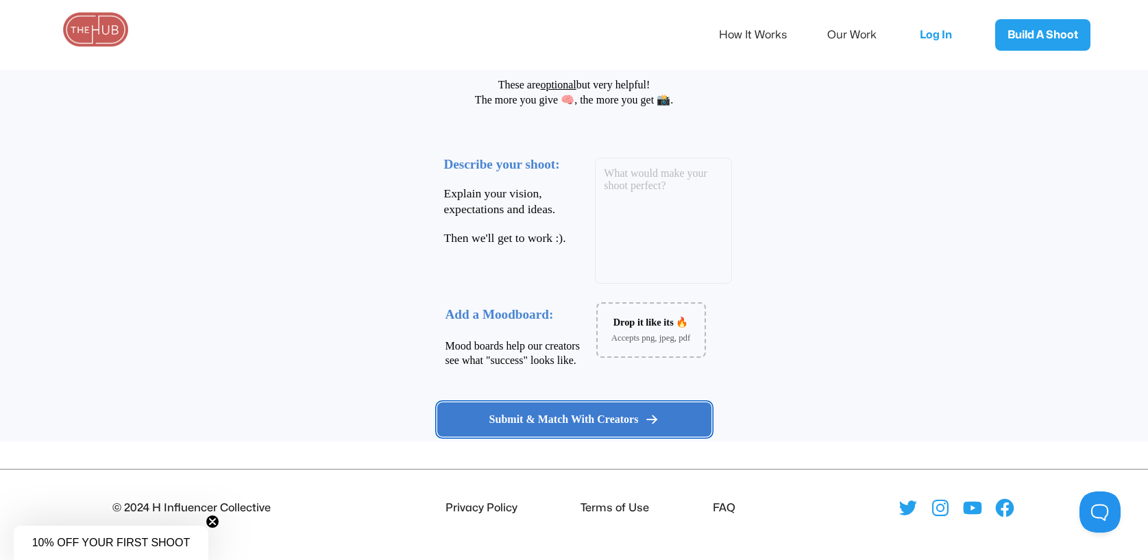
click at [536, 423] on span "Submit & Match With Creators" at bounding box center [563, 419] width 149 height 14
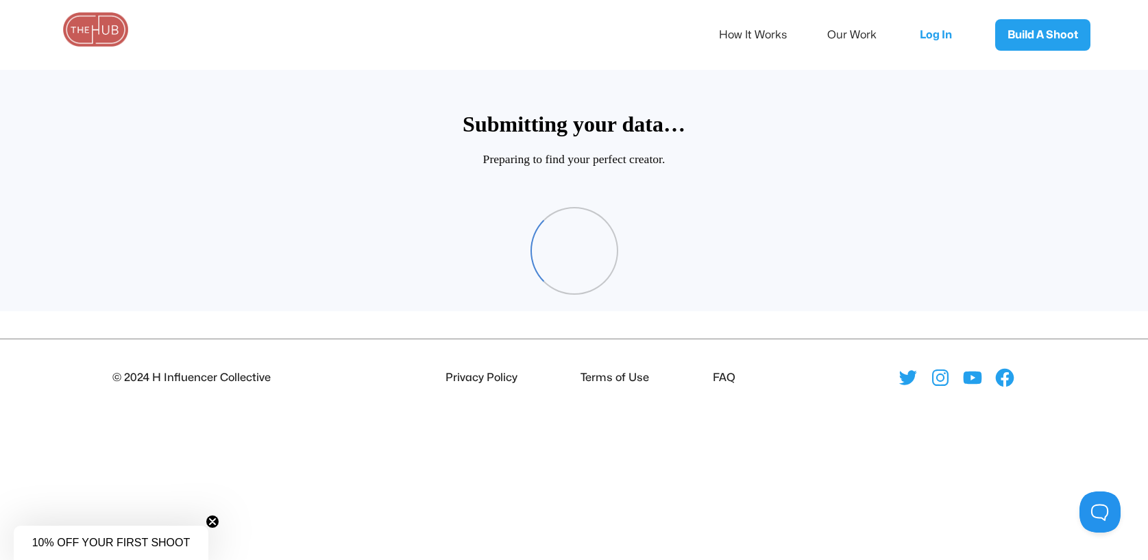
scroll to position [66, 0]
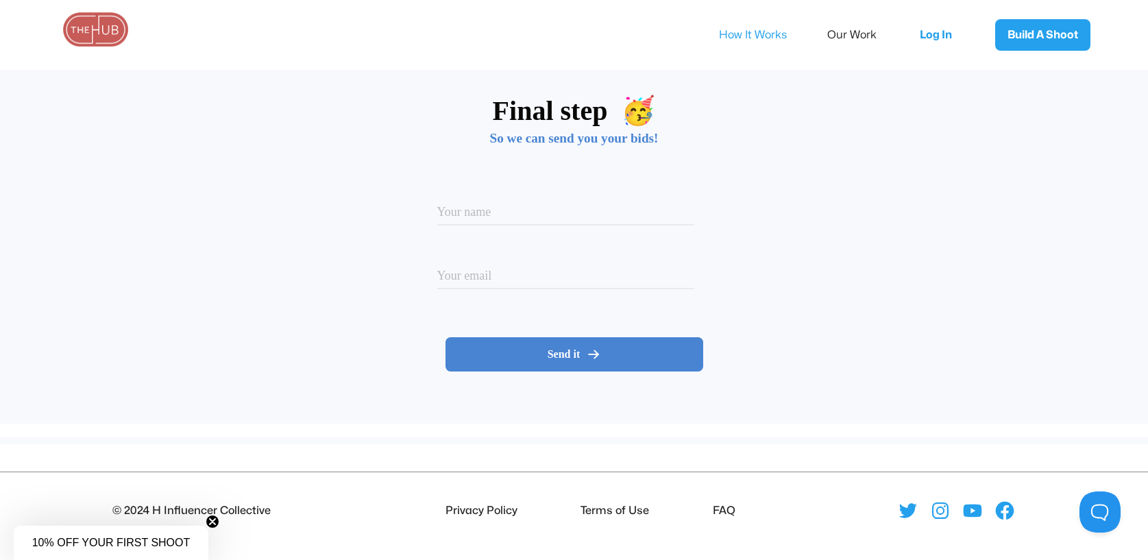
click at [766, 34] on link "How It Works" at bounding box center [762, 35] width 86 height 29
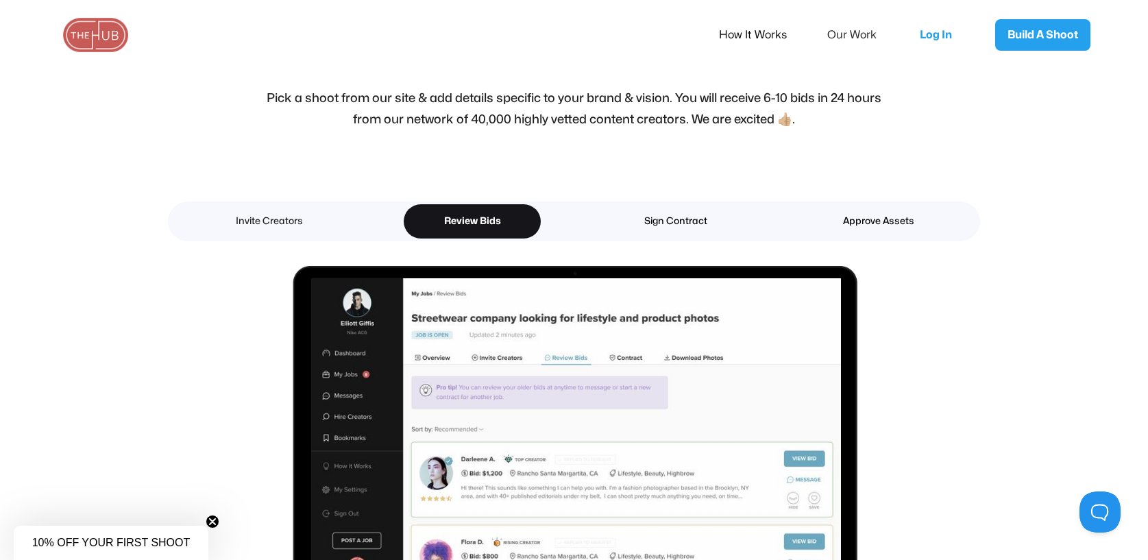
scroll to position [1781, 0]
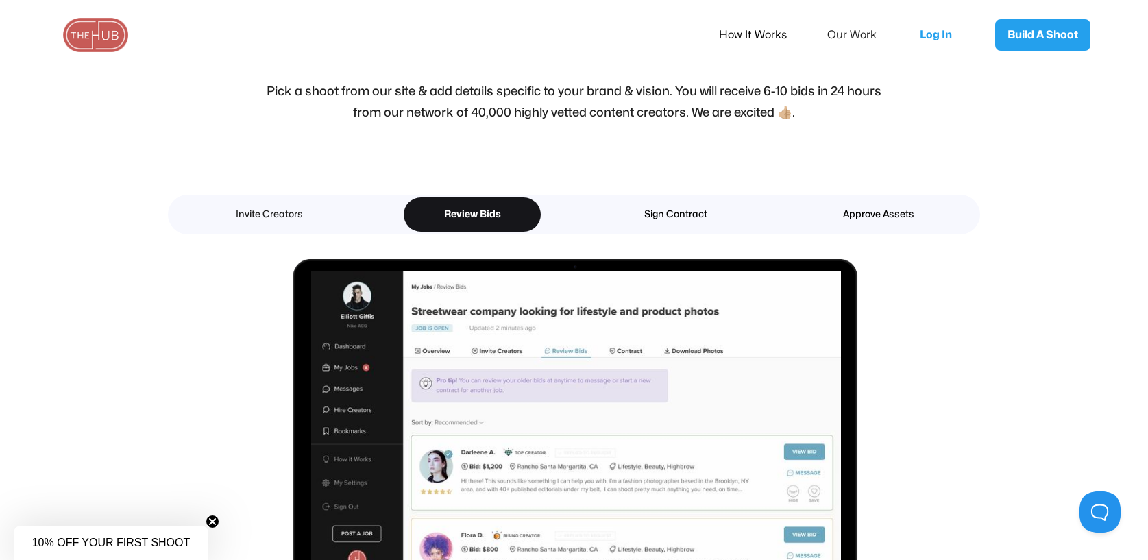
click at [267, 197] on link "Invite Creators" at bounding box center [269, 214] width 137 height 34
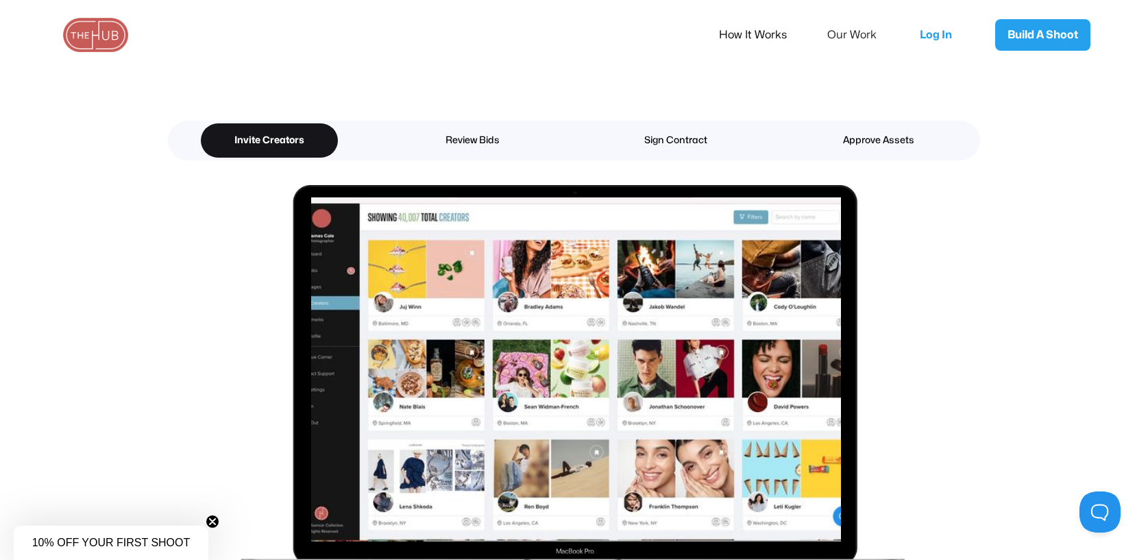
scroll to position [1823, 0]
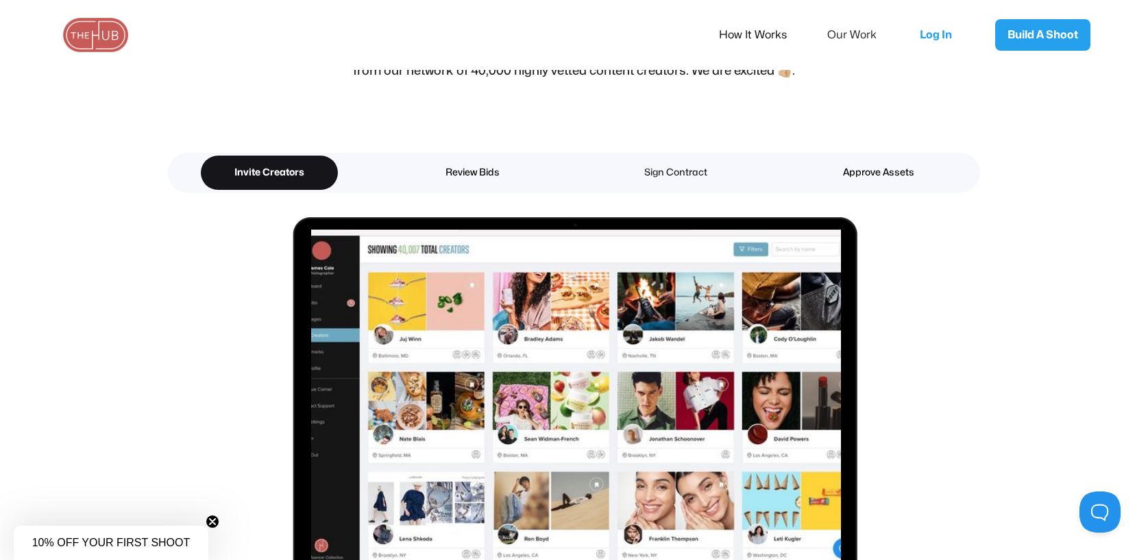
click at [665, 184] on link "Sign Contract" at bounding box center [675, 173] width 137 height 34
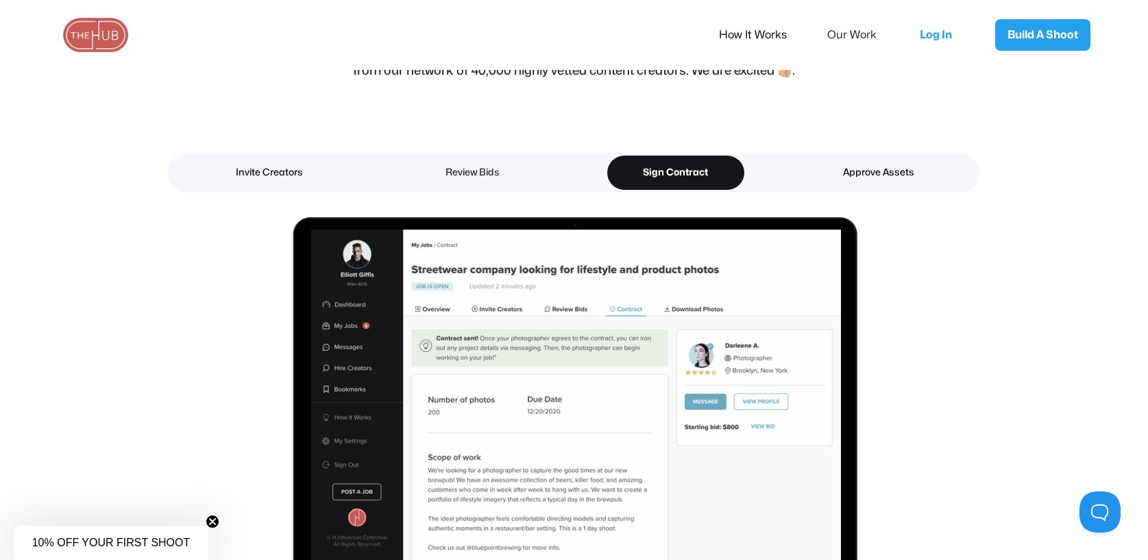
click at [514, 166] on div "Review Bids" at bounding box center [472, 173] width 89 height 18
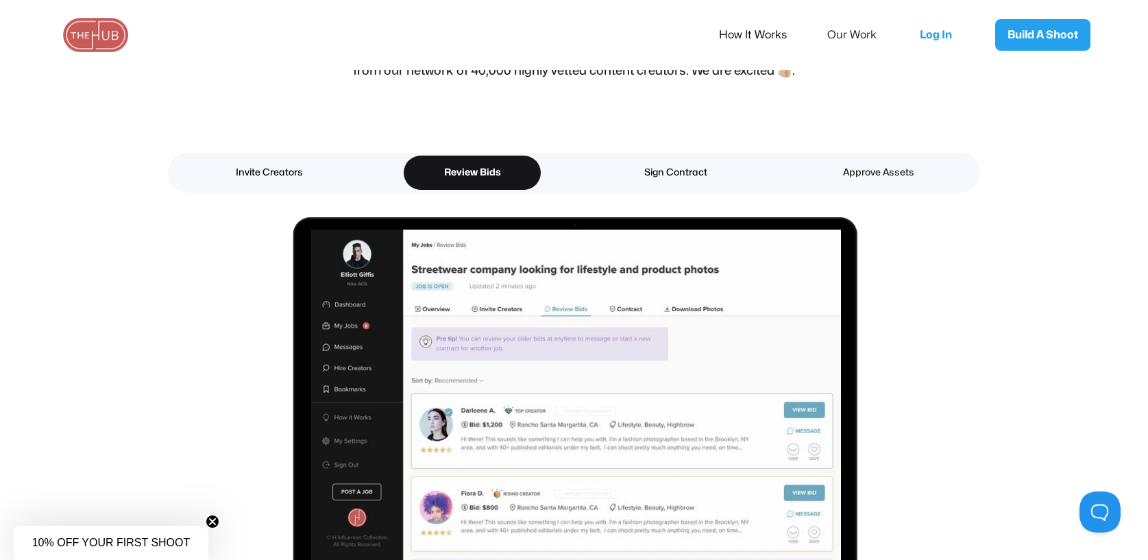
click at [844, 160] on link "Approve Assets" at bounding box center [878, 173] width 137 height 34
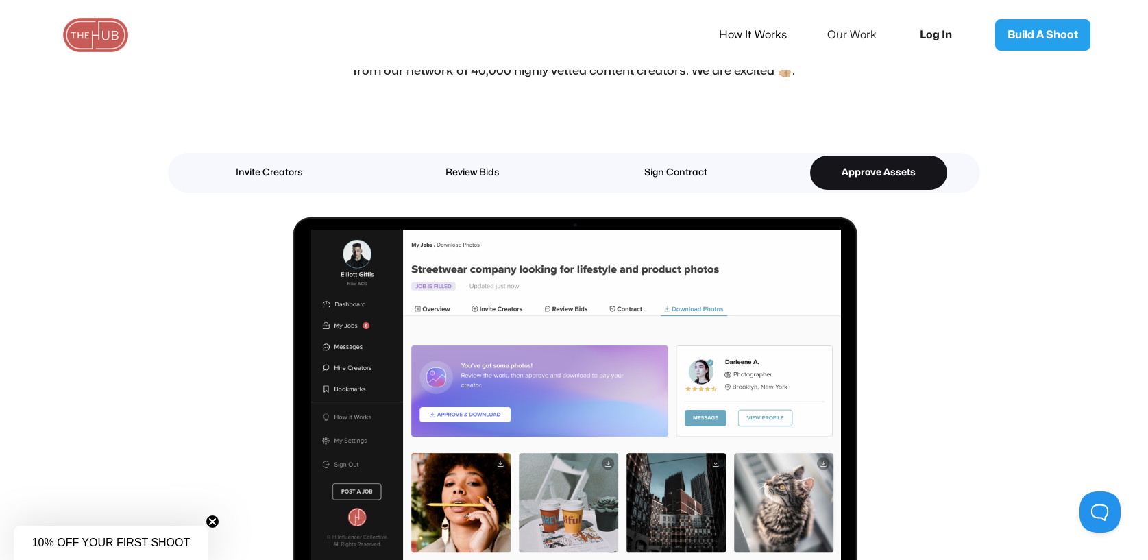
click at [950, 19] on link "Log In" at bounding box center [940, 34] width 69 height 45
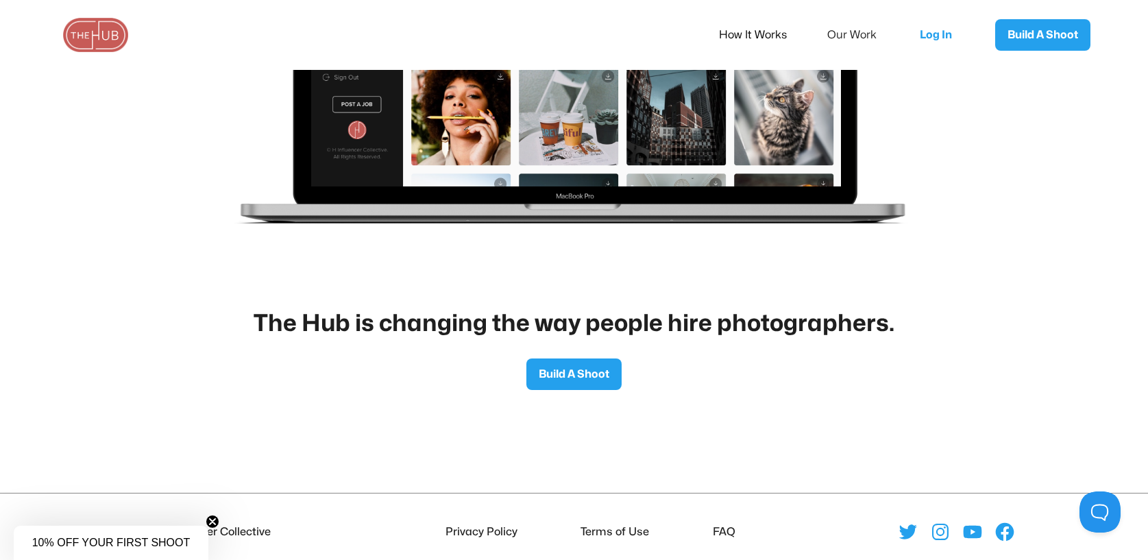
scroll to position [2234, 0]
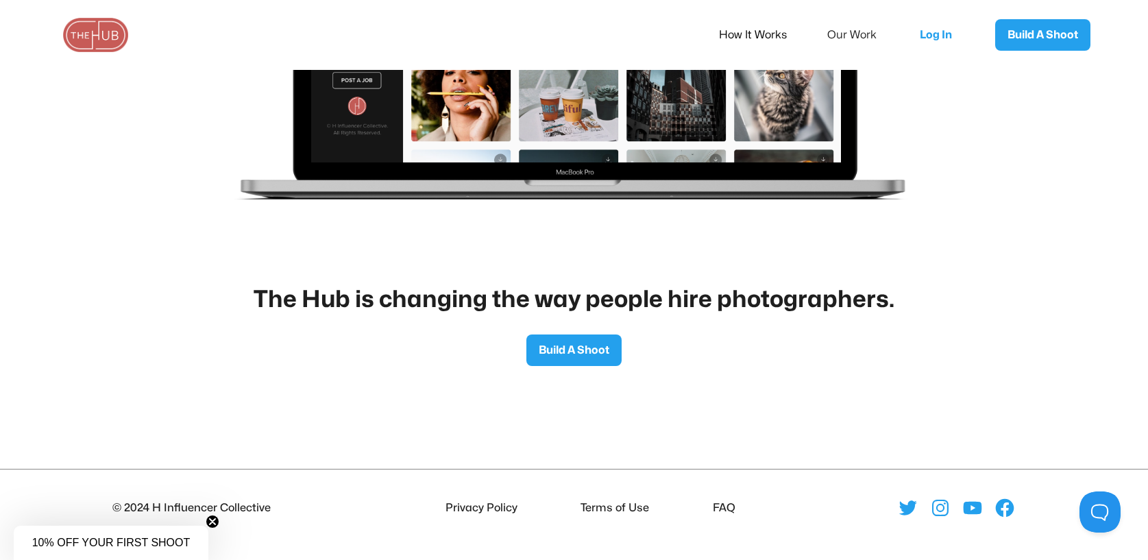
click at [726, 502] on li "FAQ" at bounding box center [721, 508] width 28 height 18
click at [726, 505] on li "FAQ" at bounding box center [721, 508] width 28 height 18
click at [694, 504] on ul "Privacy Policy Terms of Use FAQ" at bounding box center [573, 508] width 369 height 18
drag, startPoint x: 308, startPoint y: 493, endPoint x: 270, endPoint y: 488, distance: 38.7
click at [306, 489] on footer "© 2024 H Influencer Collective Privacy Policy Terms of Use FAQ" at bounding box center [574, 501] width 1148 height 64
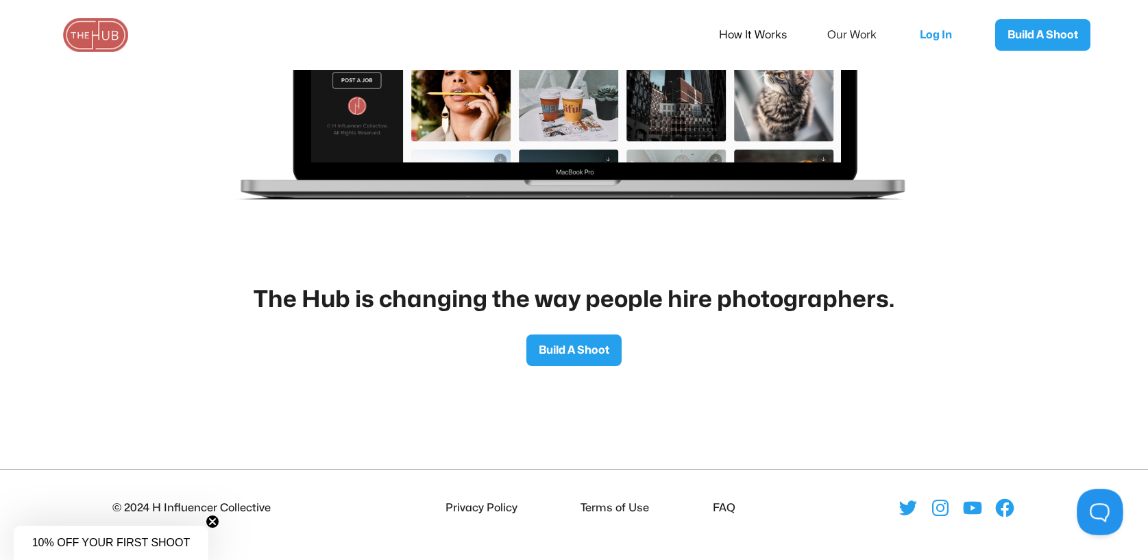
click at [1090, 512] on button at bounding box center [1096, 508] width 41 height 41
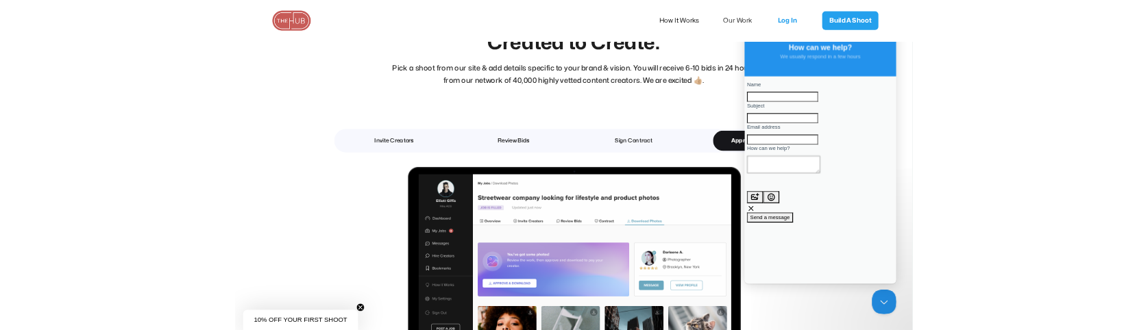
scroll to position [1686, 0]
